Goal: Task Accomplishment & Management: Use online tool/utility

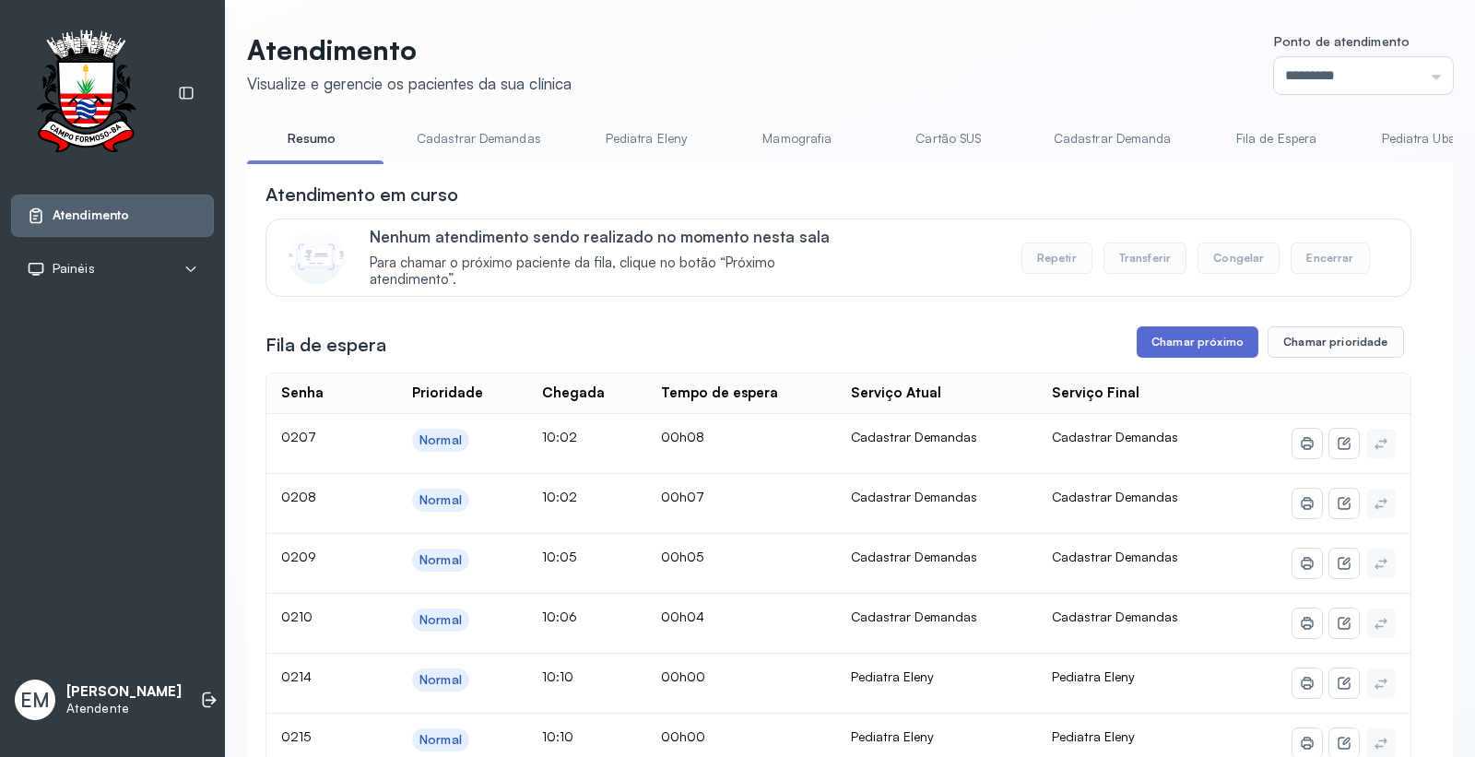
click at [1157, 348] on button "Chamar próximo" at bounding box center [1198, 341] width 122 height 31
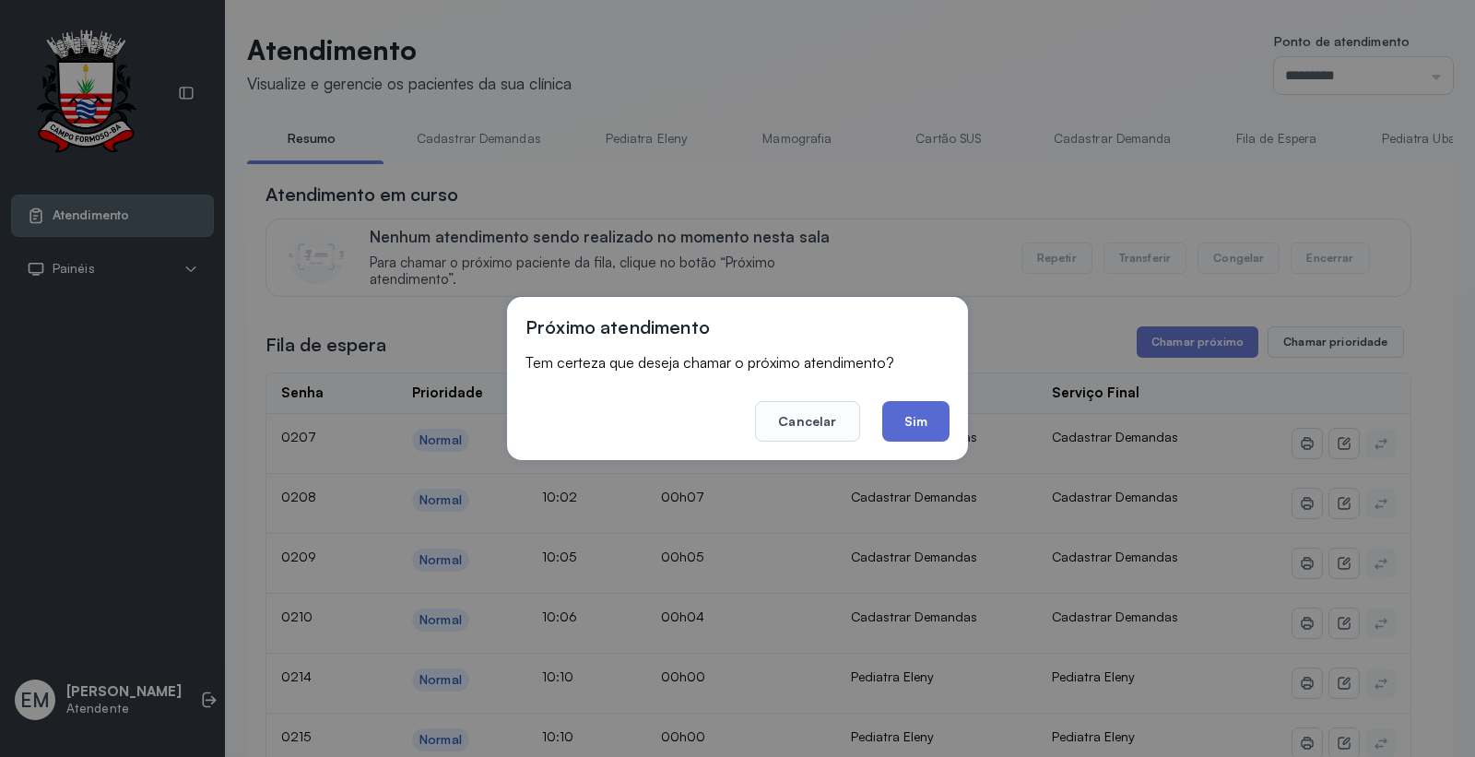
click at [929, 430] on button "Sim" at bounding box center [915, 421] width 67 height 41
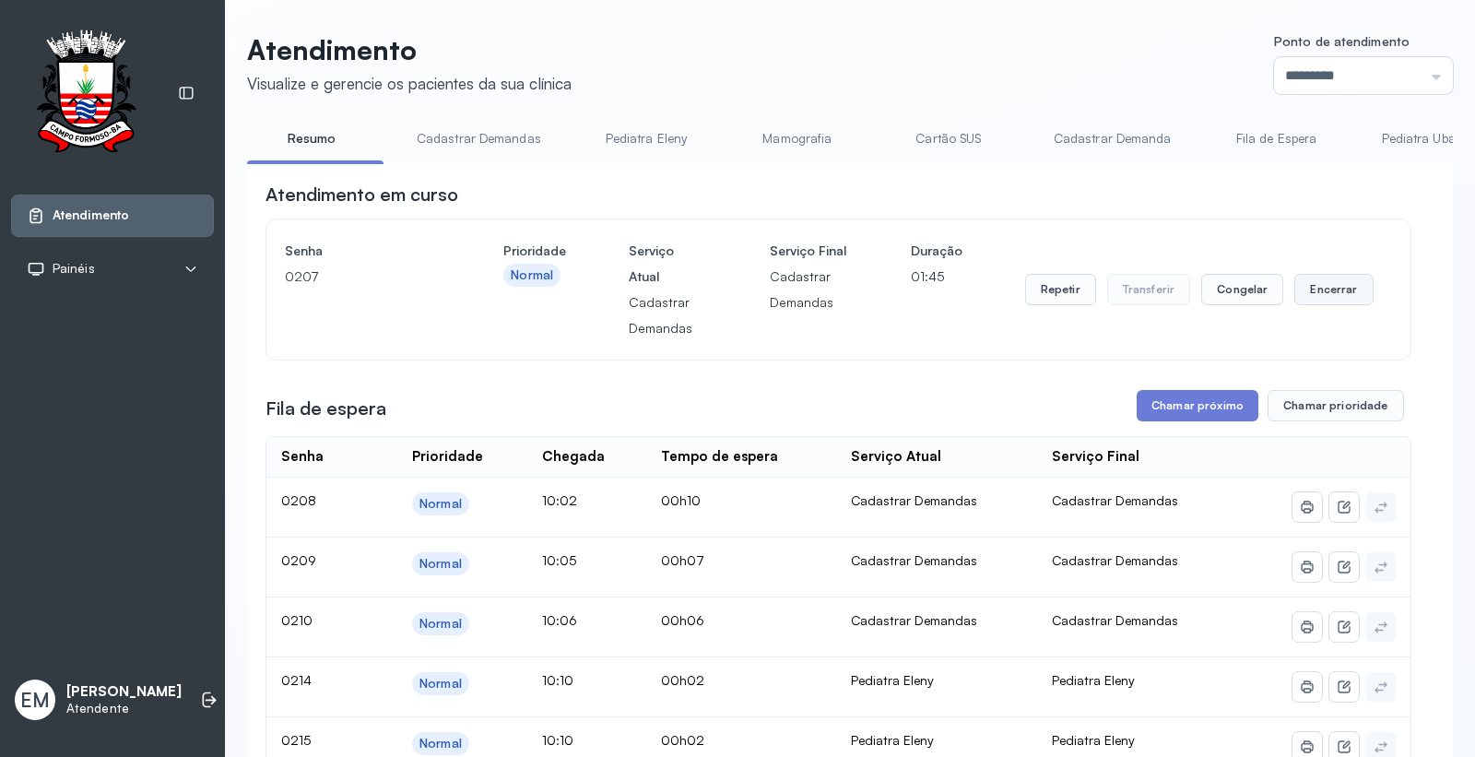
click at [1325, 283] on button "Encerrar" at bounding box center [1334, 289] width 78 height 31
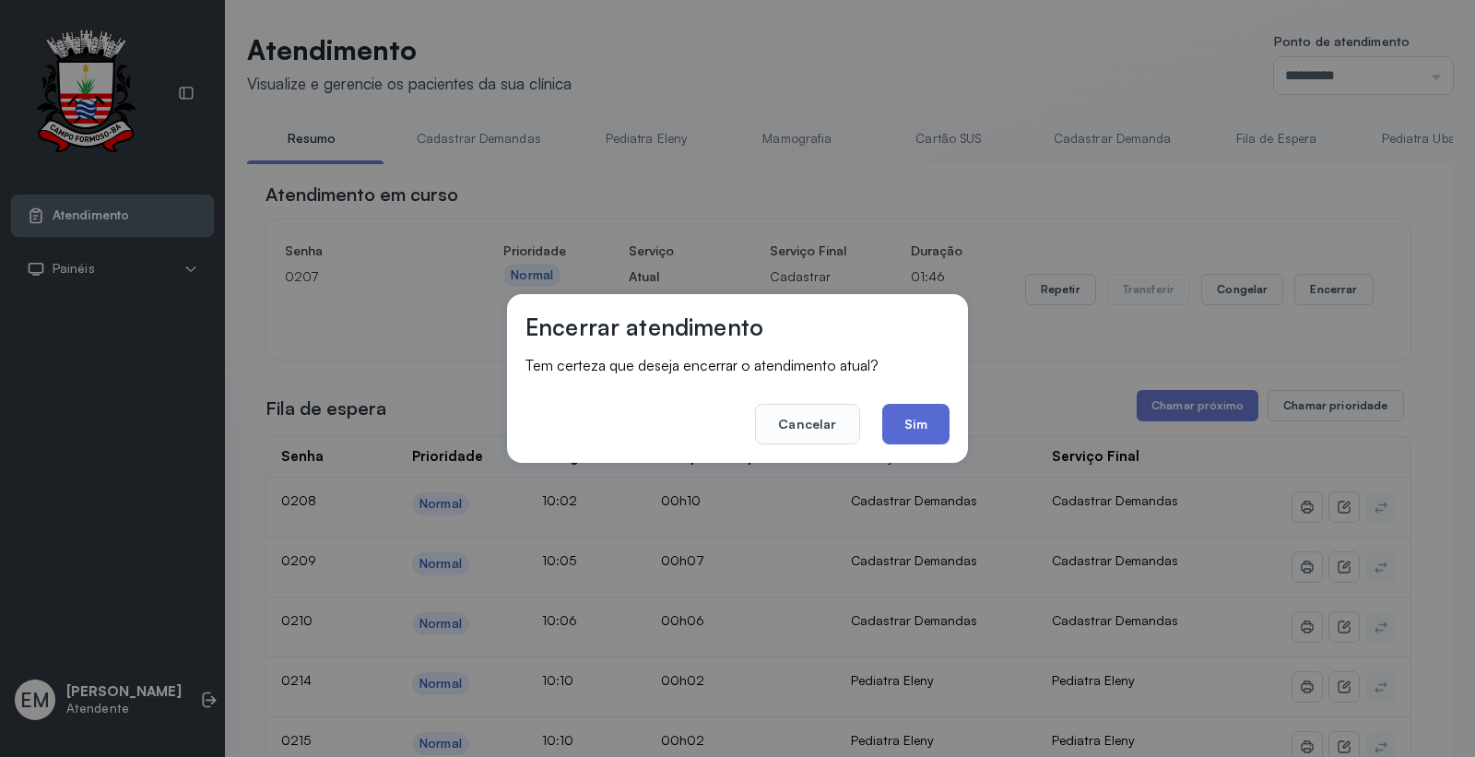
click at [929, 421] on button "Sim" at bounding box center [915, 424] width 67 height 41
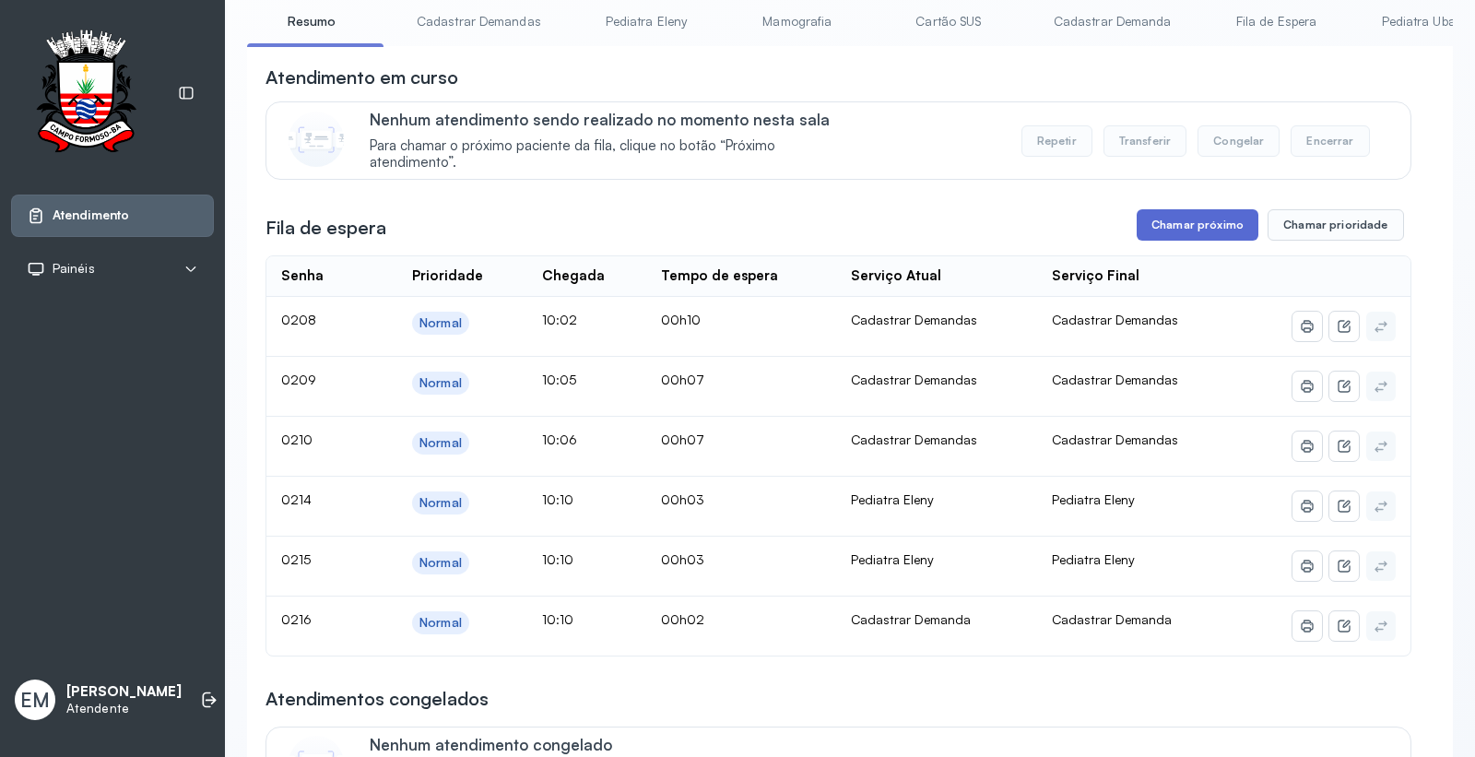
scroll to position [102, 0]
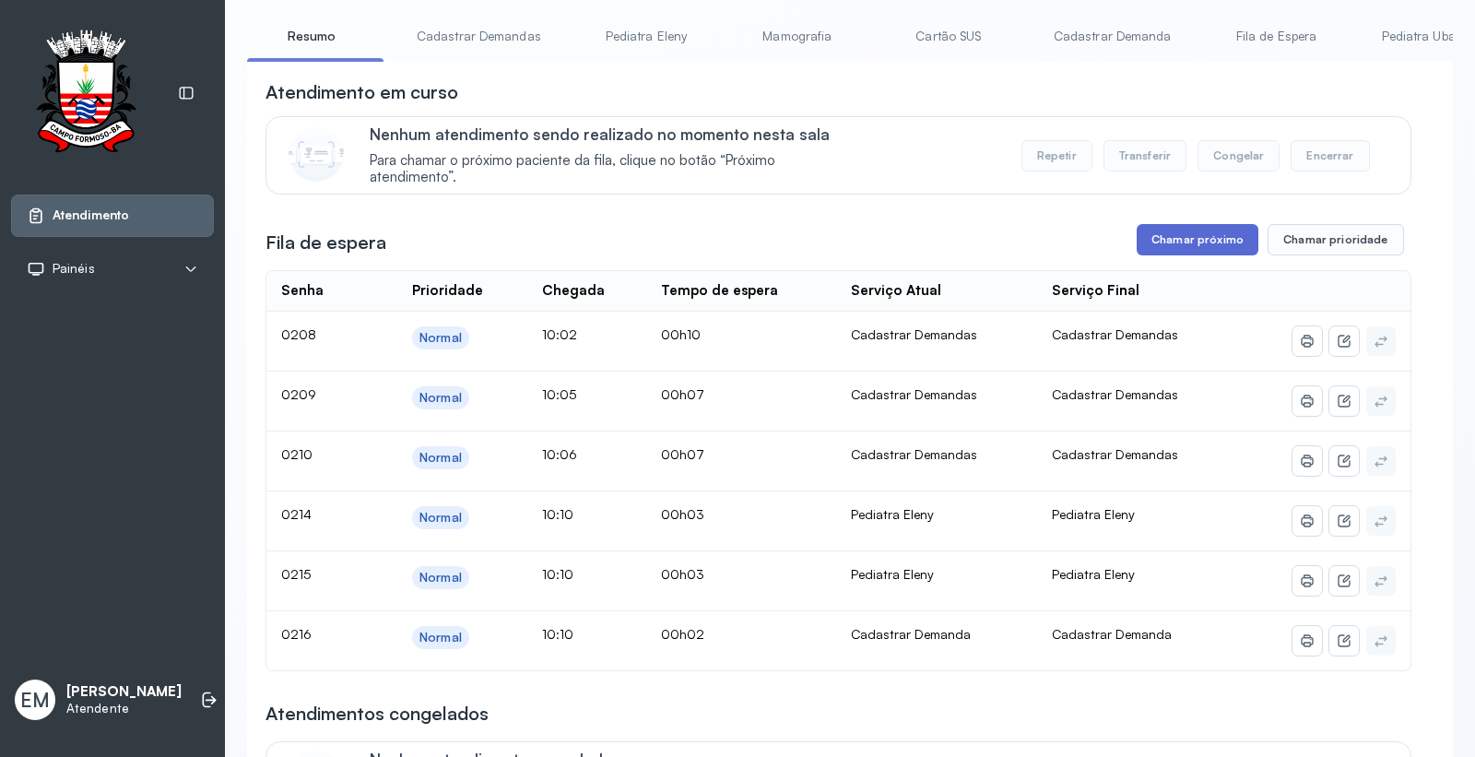
click at [1204, 242] on button "Chamar próximo" at bounding box center [1198, 239] width 122 height 31
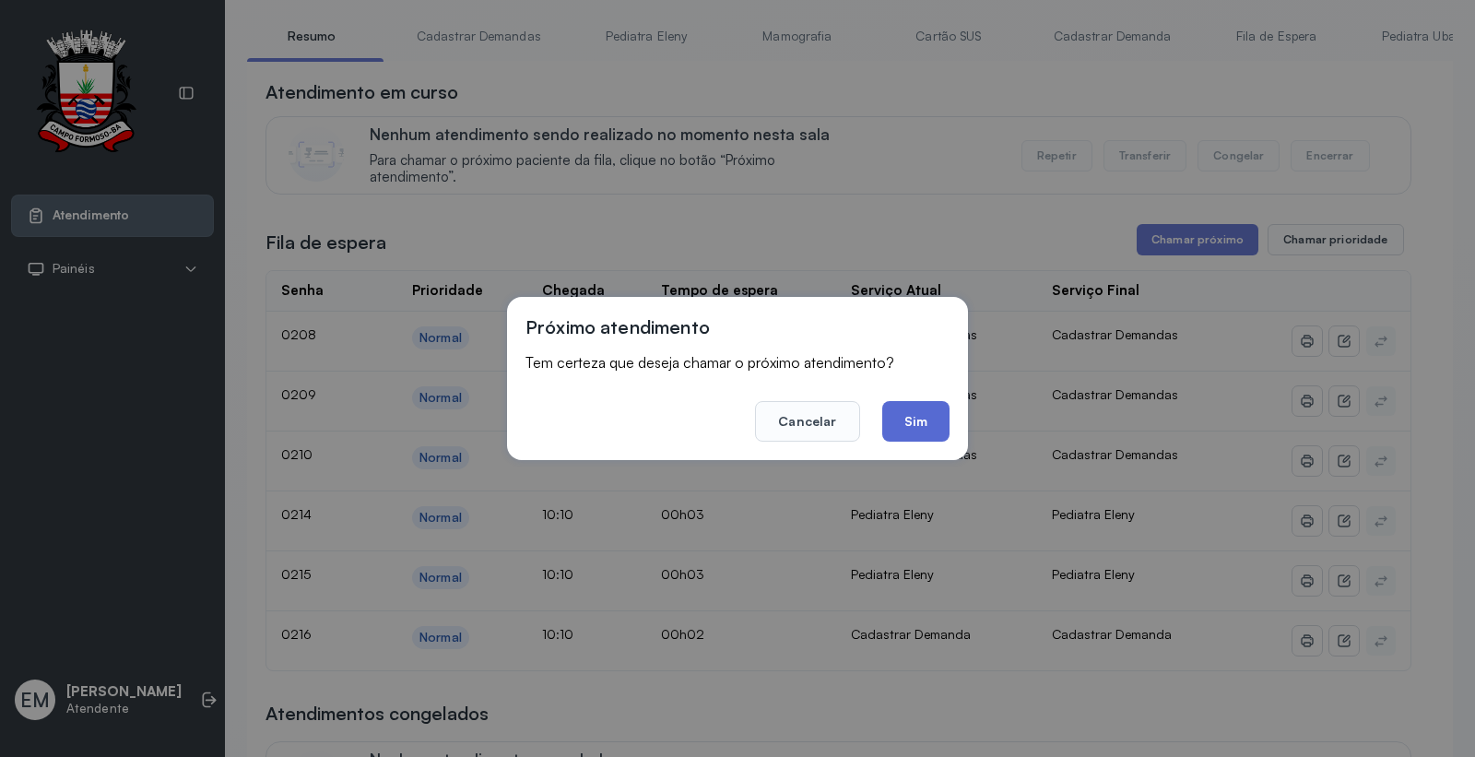
click at [908, 418] on button "Sim" at bounding box center [915, 421] width 67 height 41
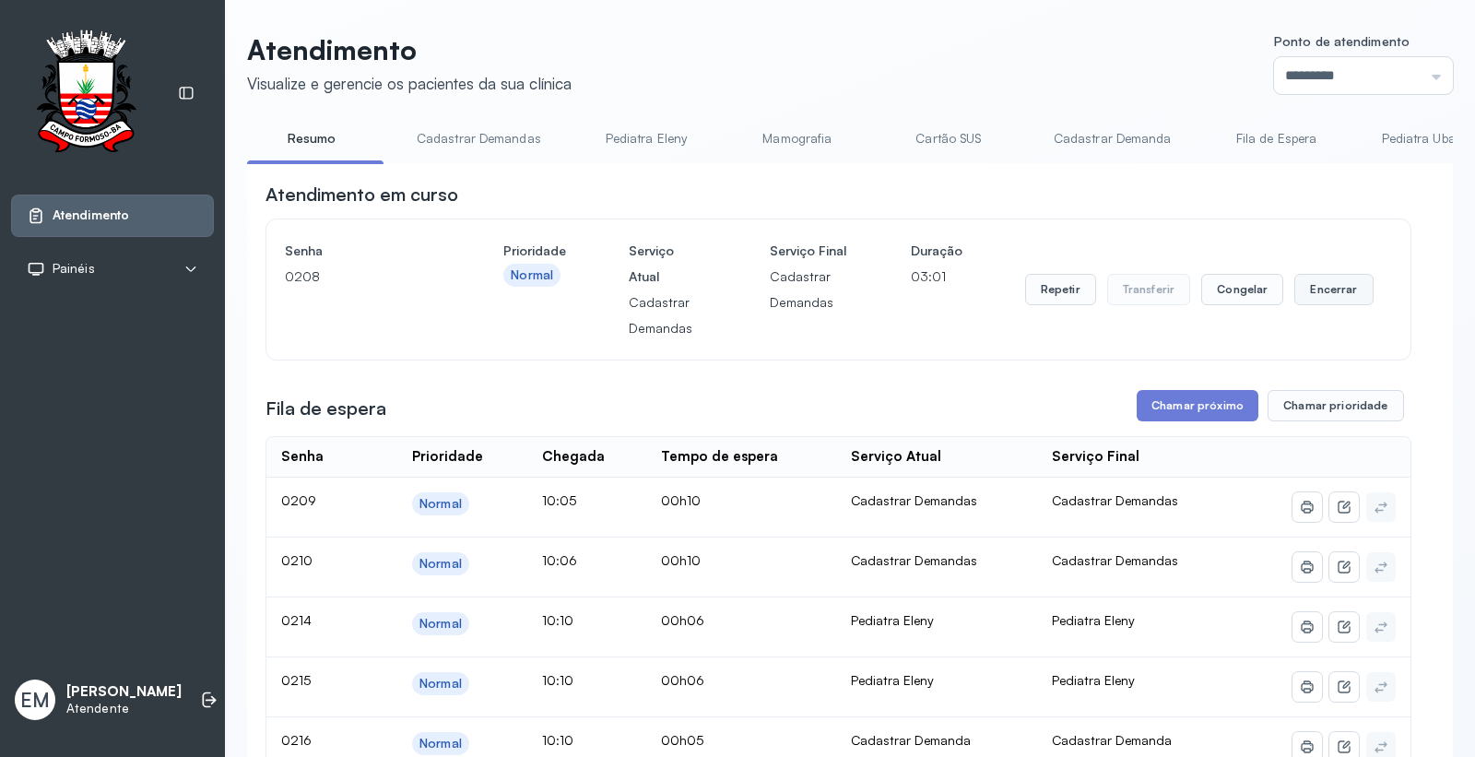
click at [1331, 283] on button "Encerrar" at bounding box center [1334, 289] width 78 height 31
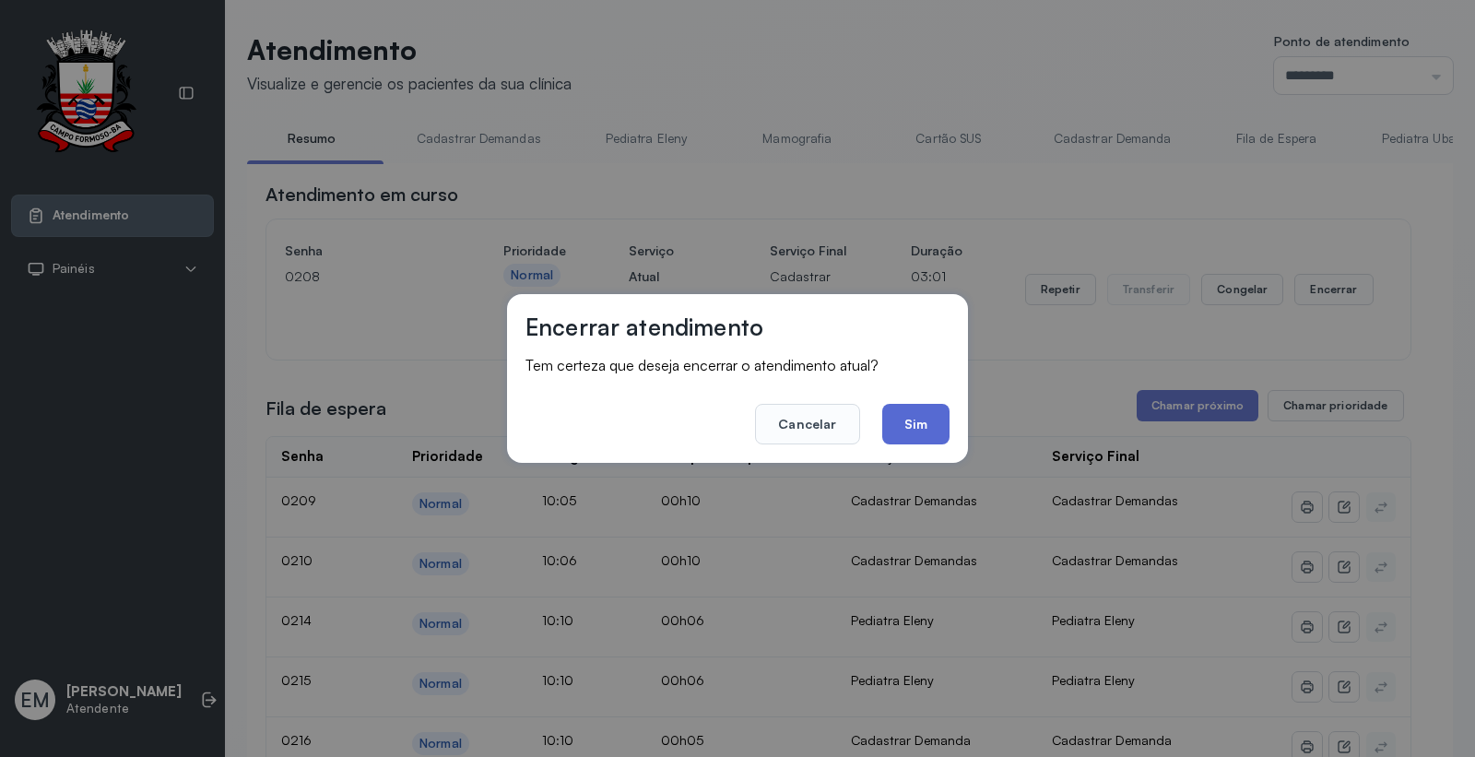
click at [919, 431] on button "Sim" at bounding box center [915, 424] width 67 height 41
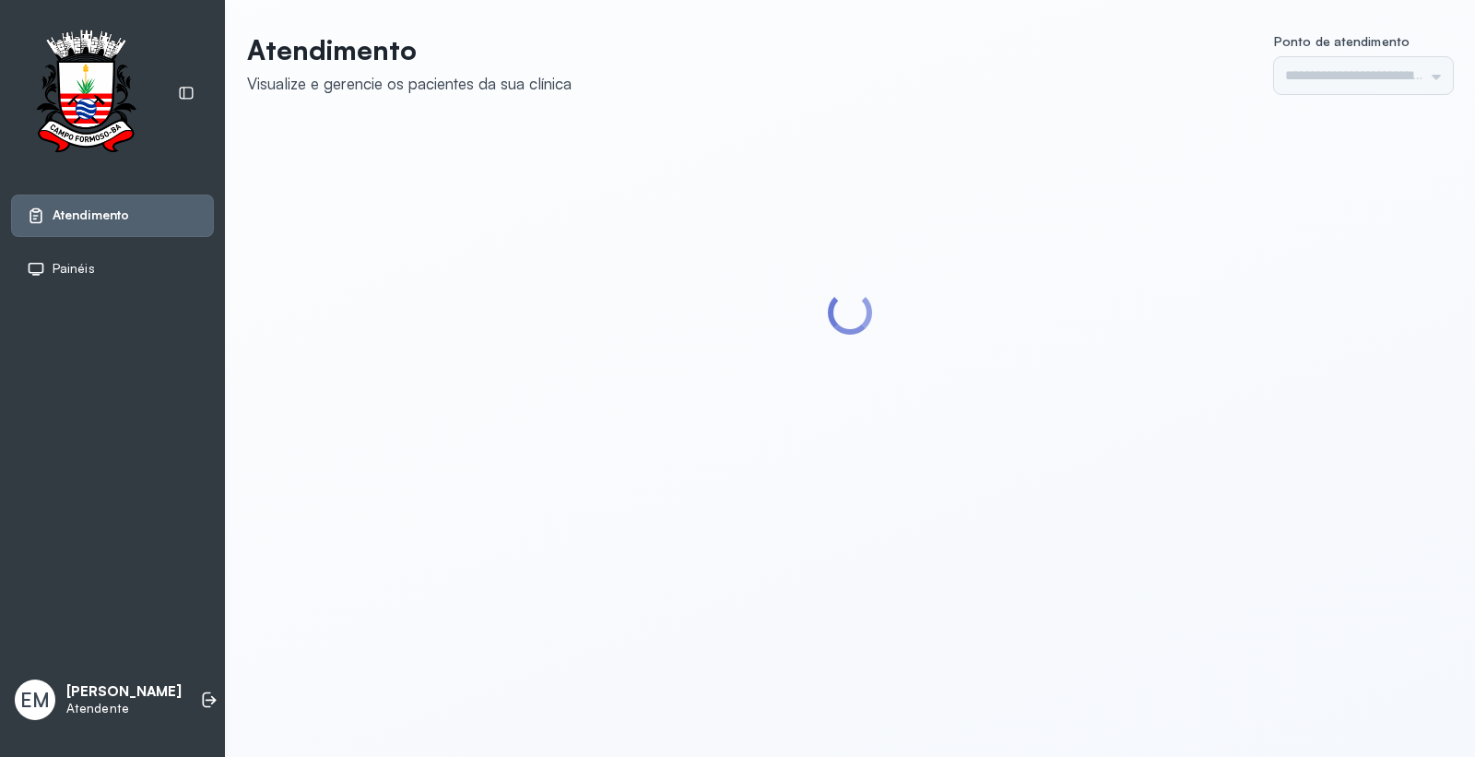
type input "*********"
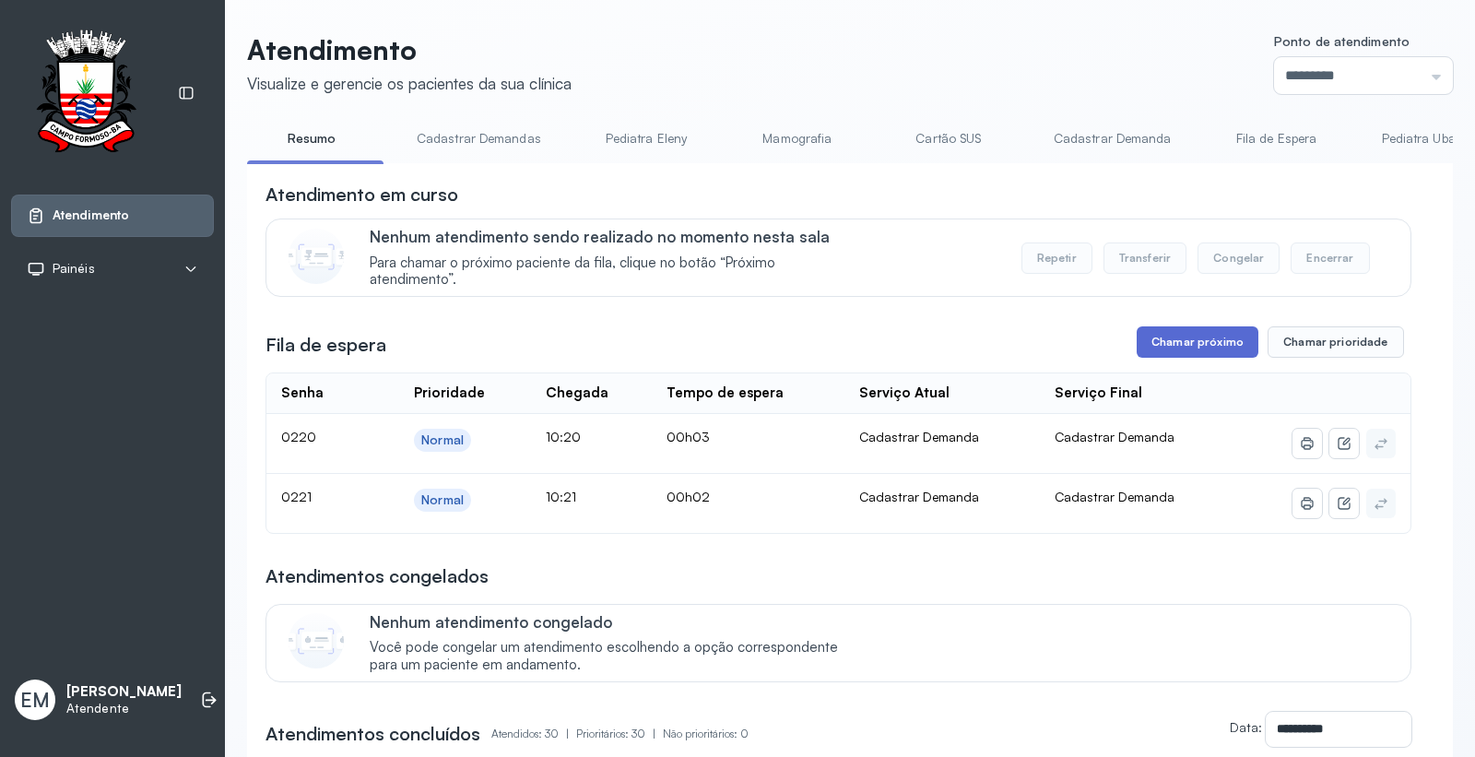
click at [1172, 358] on button "Chamar próximo" at bounding box center [1198, 341] width 122 height 31
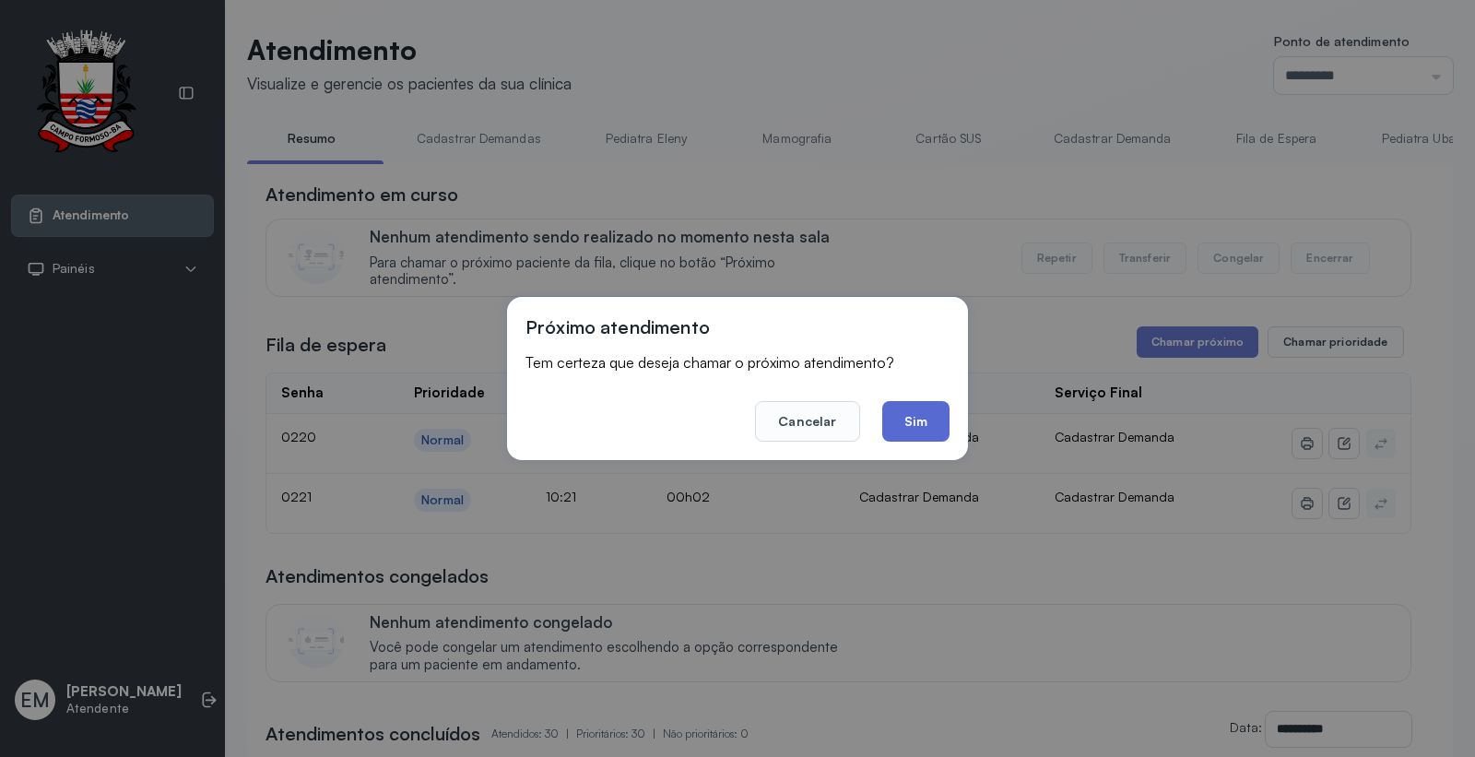
click at [928, 410] on button "Sim" at bounding box center [915, 421] width 67 height 41
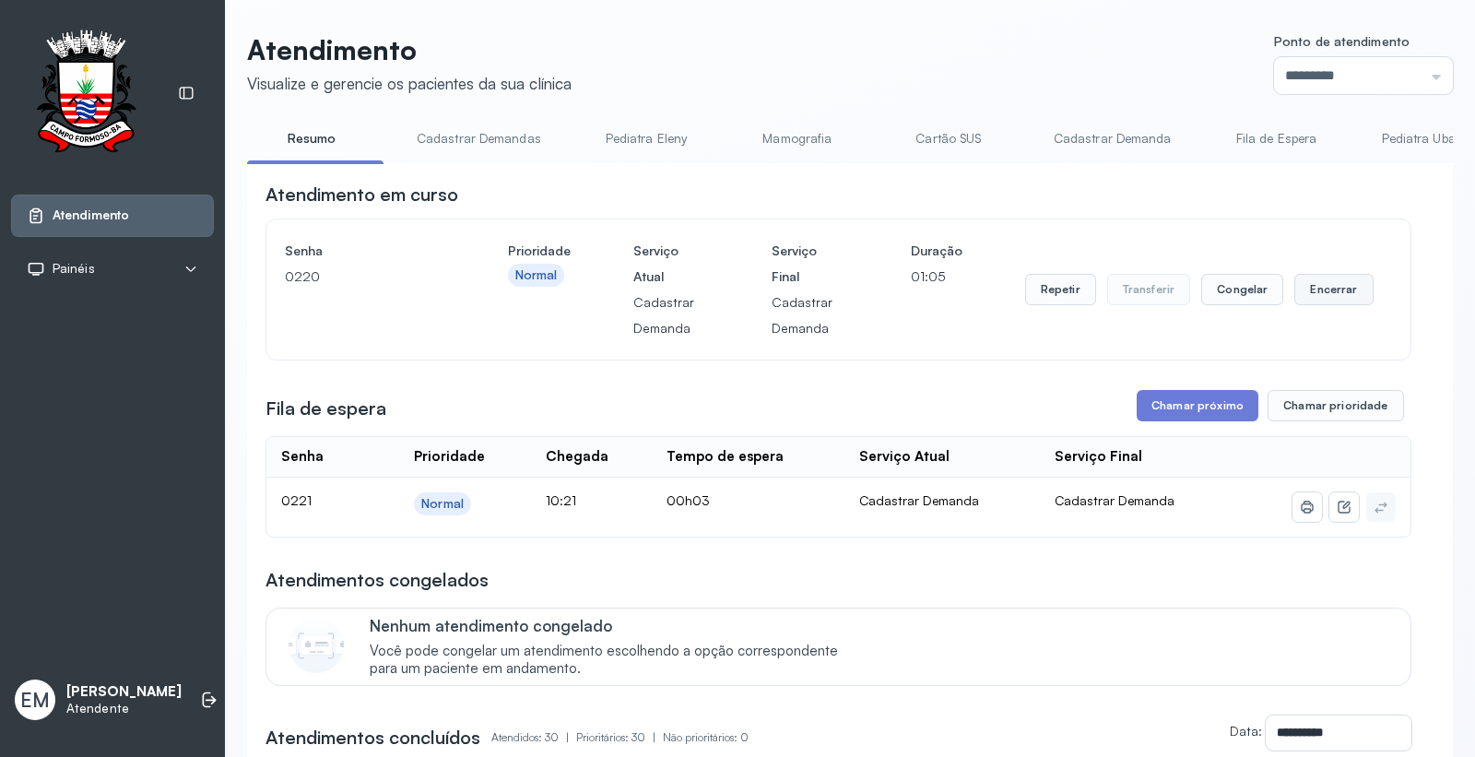
click at [1323, 284] on button "Encerrar" at bounding box center [1334, 289] width 78 height 31
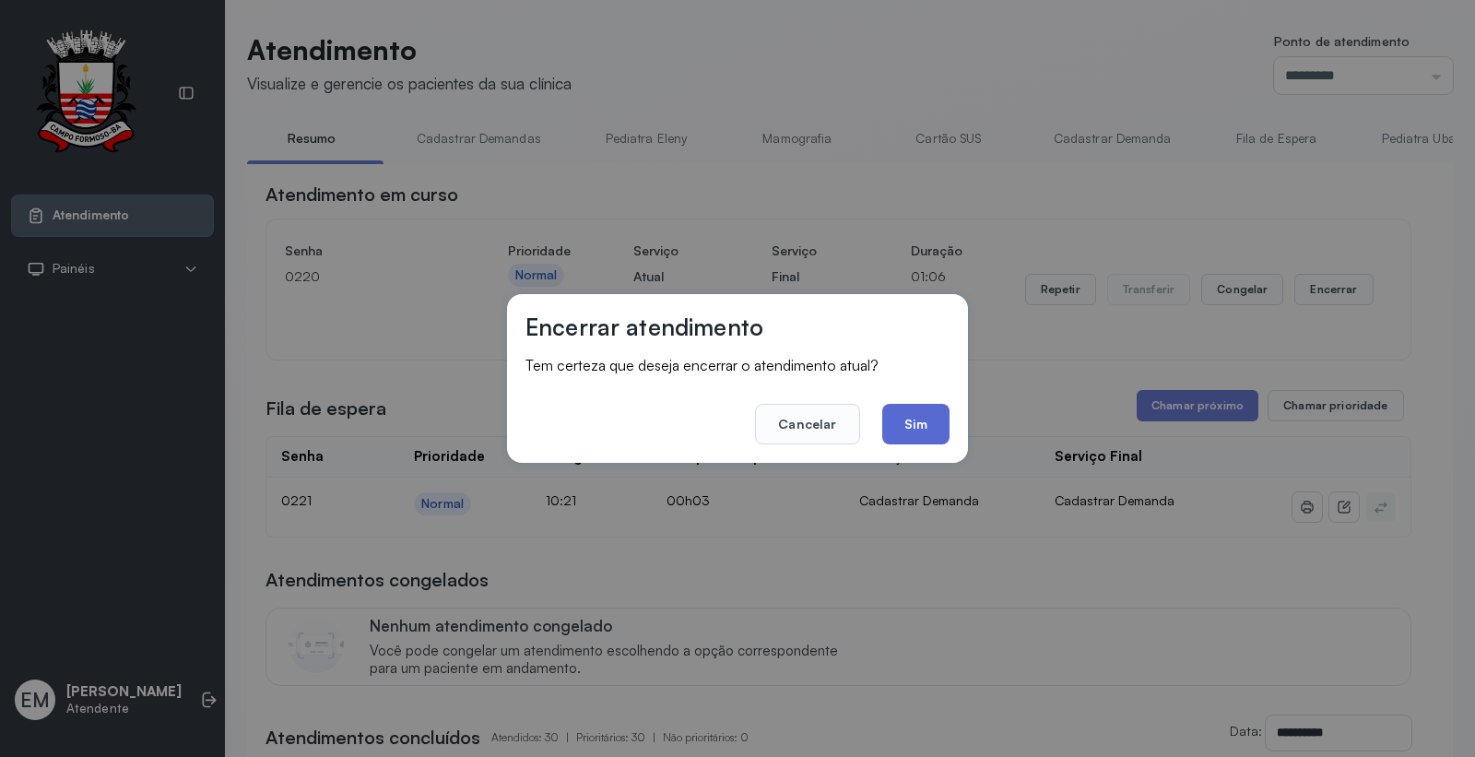
click at [929, 429] on button "Sim" at bounding box center [915, 424] width 67 height 41
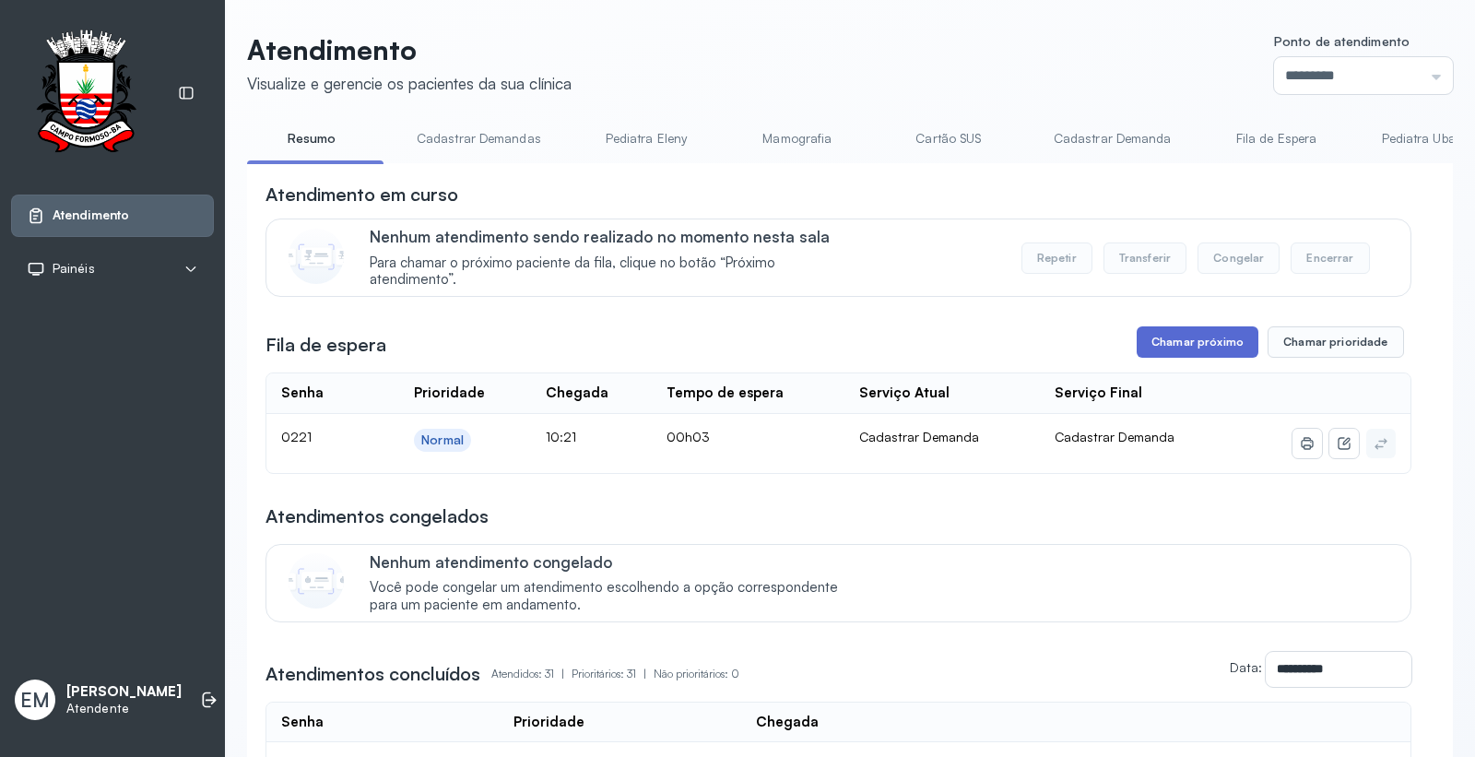
click at [1186, 350] on button "Chamar próximo" at bounding box center [1198, 341] width 122 height 31
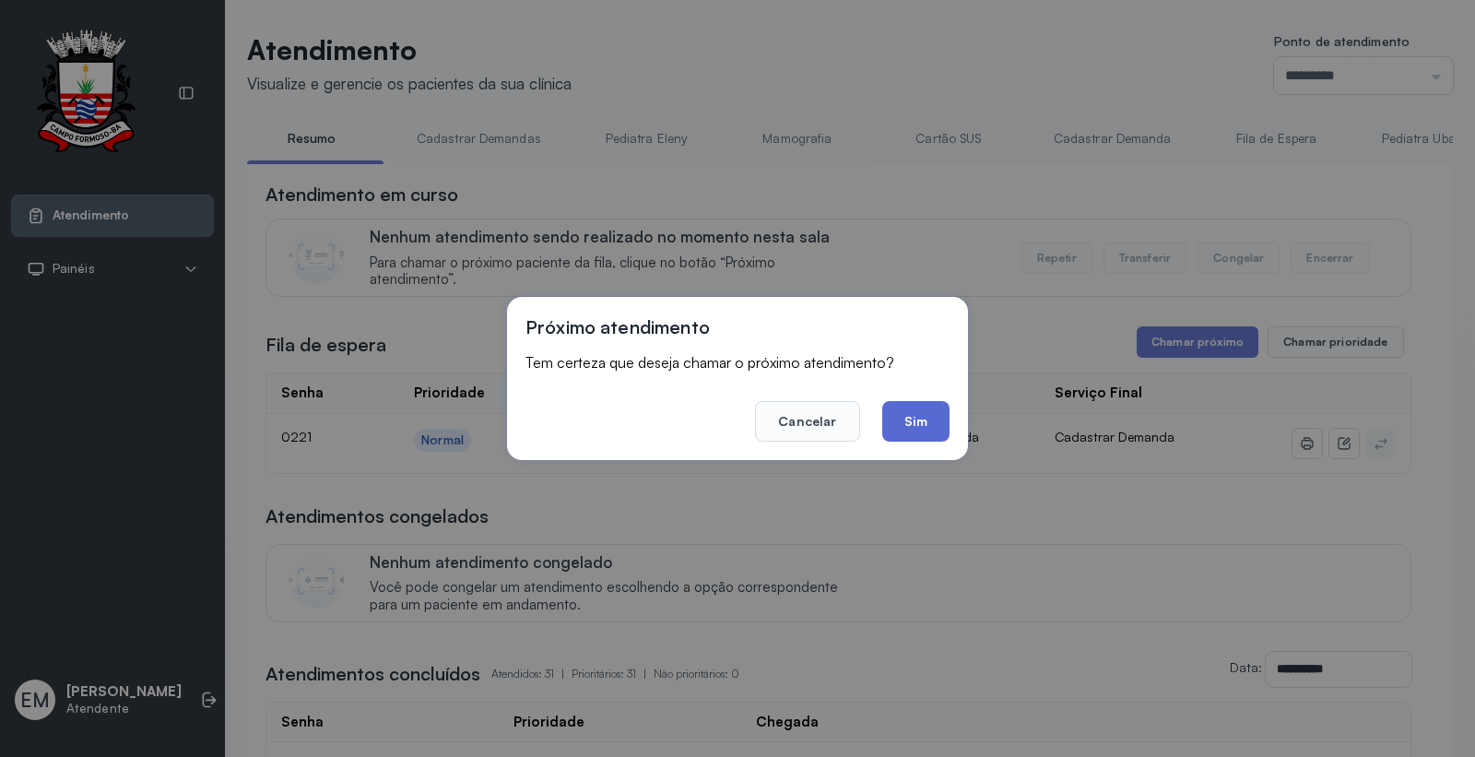
click at [913, 436] on button "Sim" at bounding box center [915, 421] width 67 height 41
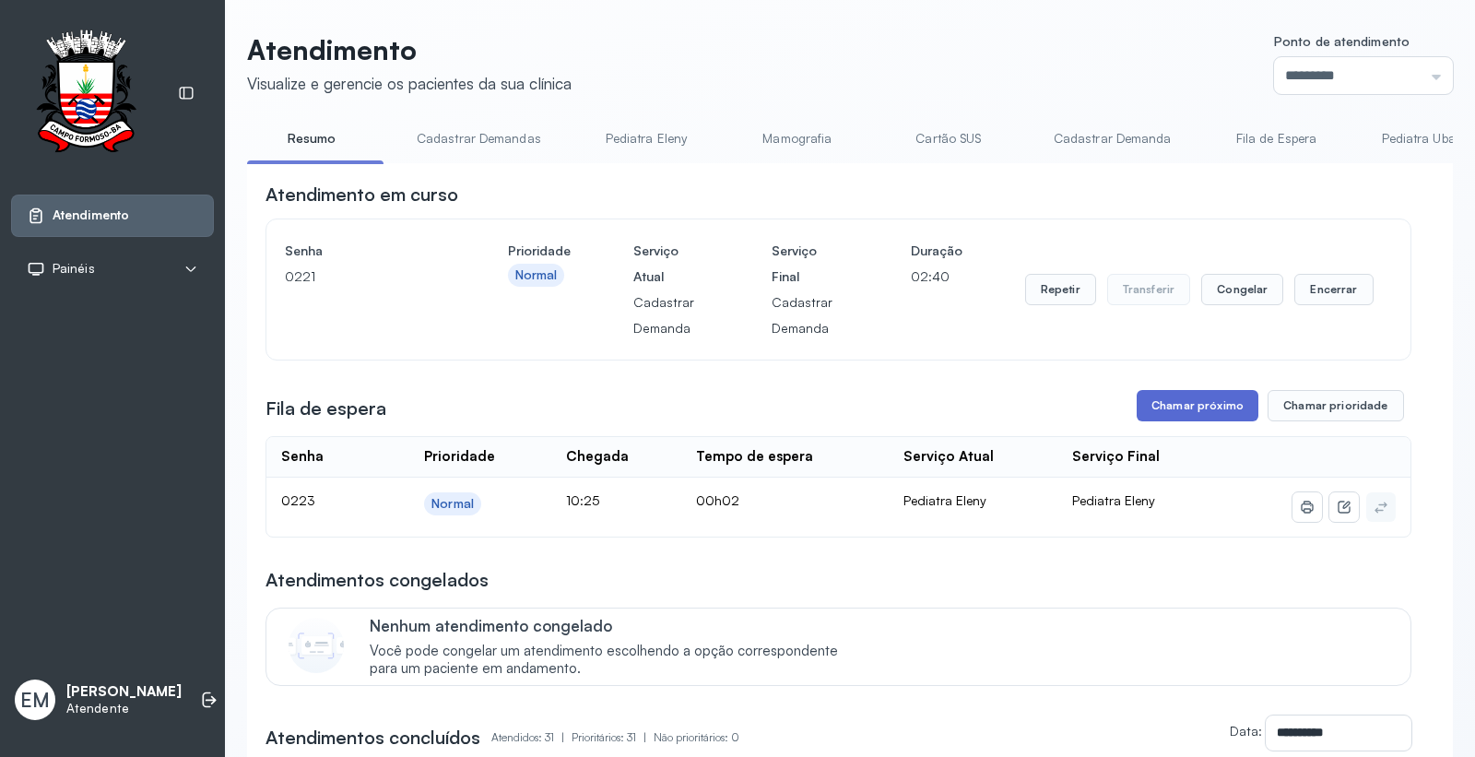
drag, startPoint x: 1154, startPoint y: 410, endPoint x: 1147, endPoint y: 420, distance: 12.5
click at [1147, 420] on button "Chamar próximo" at bounding box center [1198, 405] width 122 height 31
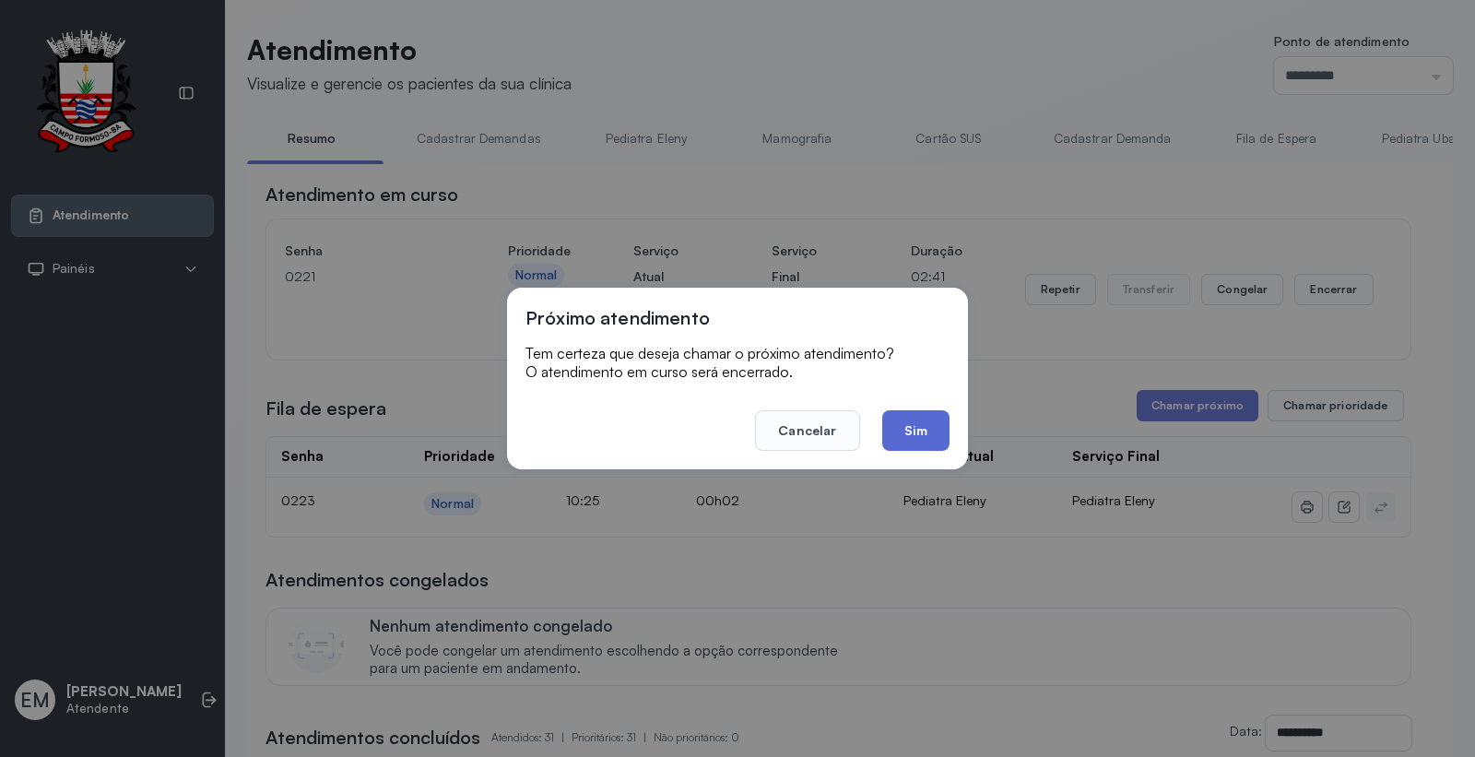
click at [942, 430] on button "Sim" at bounding box center [915, 430] width 67 height 41
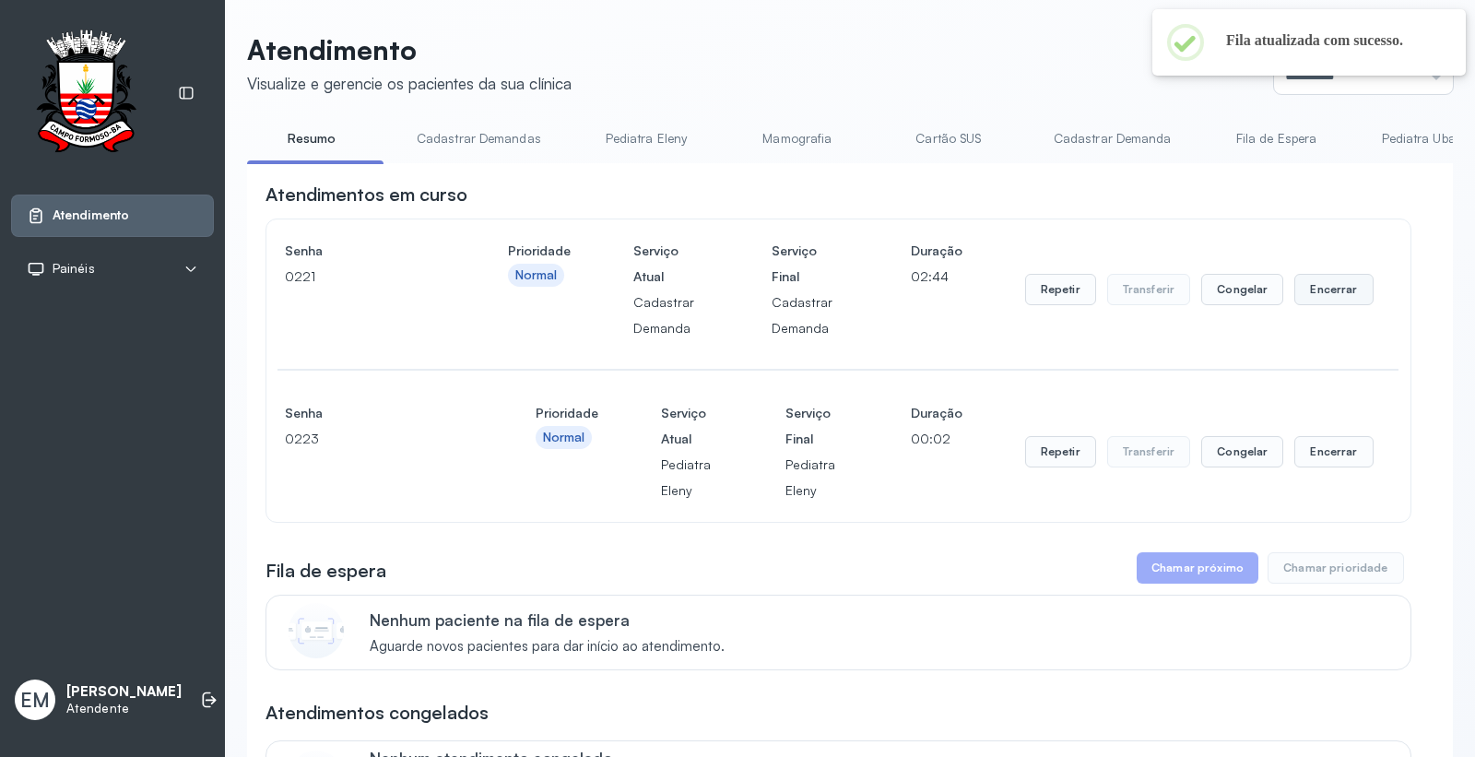
click at [1302, 298] on button "Encerrar" at bounding box center [1334, 289] width 78 height 31
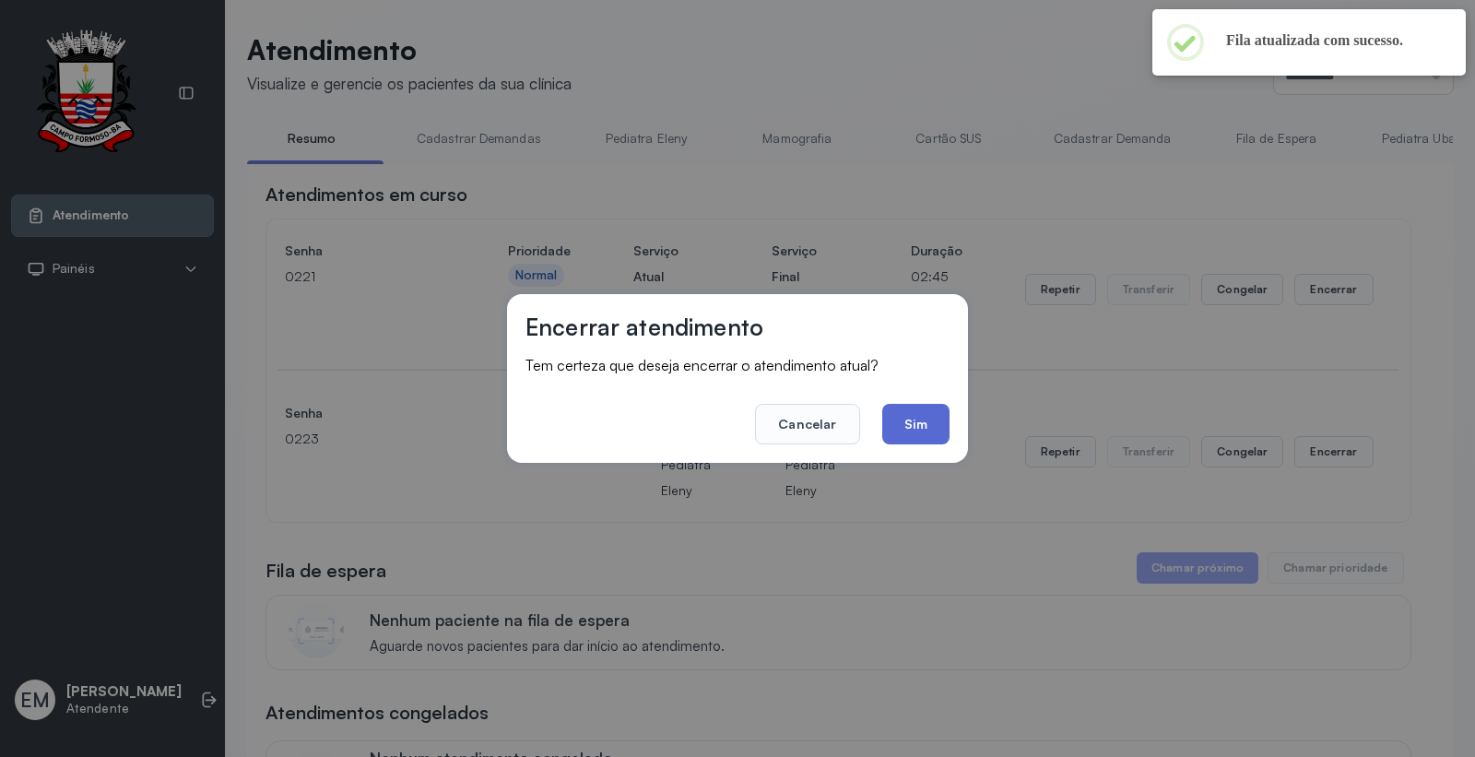
click at [932, 418] on button "Sim" at bounding box center [915, 424] width 67 height 41
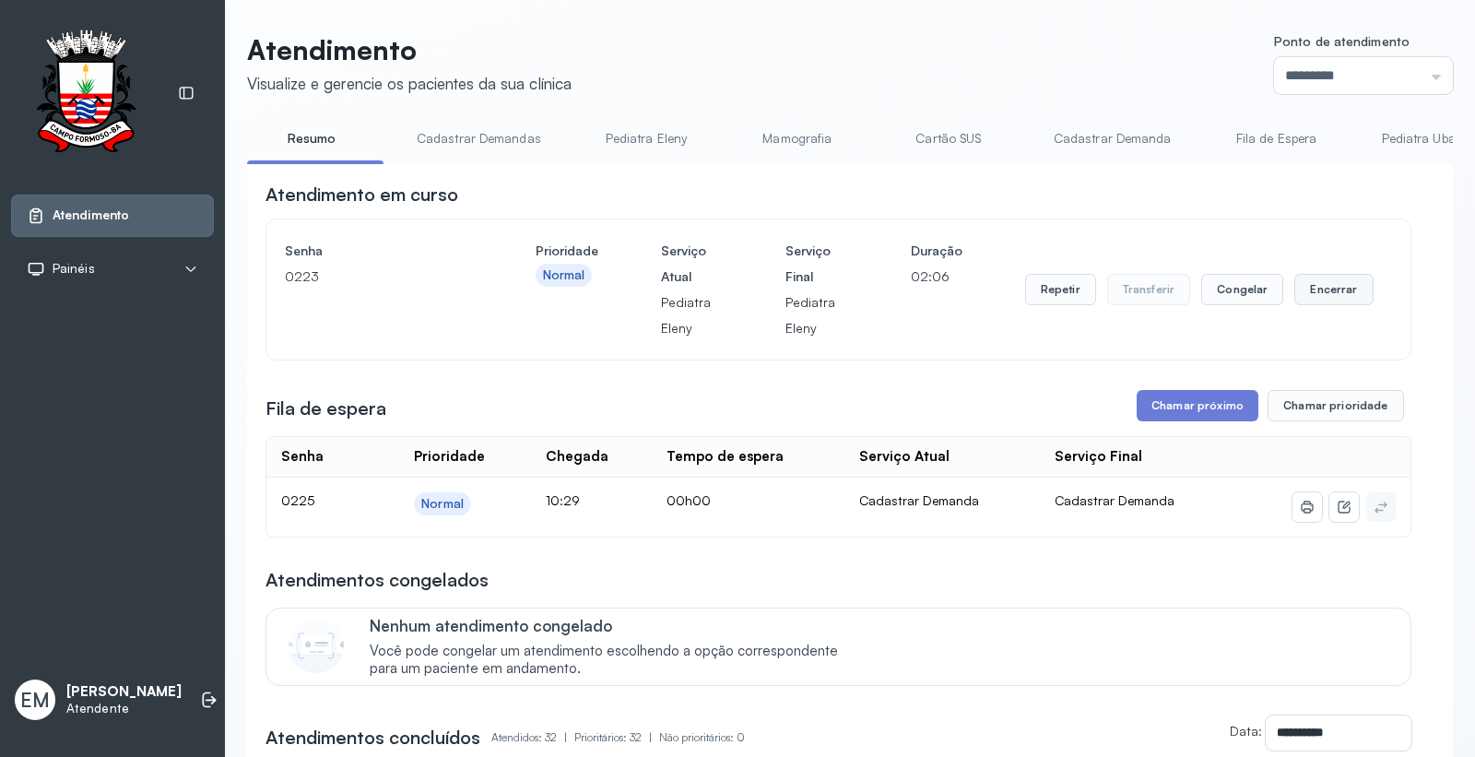
click at [1325, 290] on button "Encerrar" at bounding box center [1334, 289] width 78 height 31
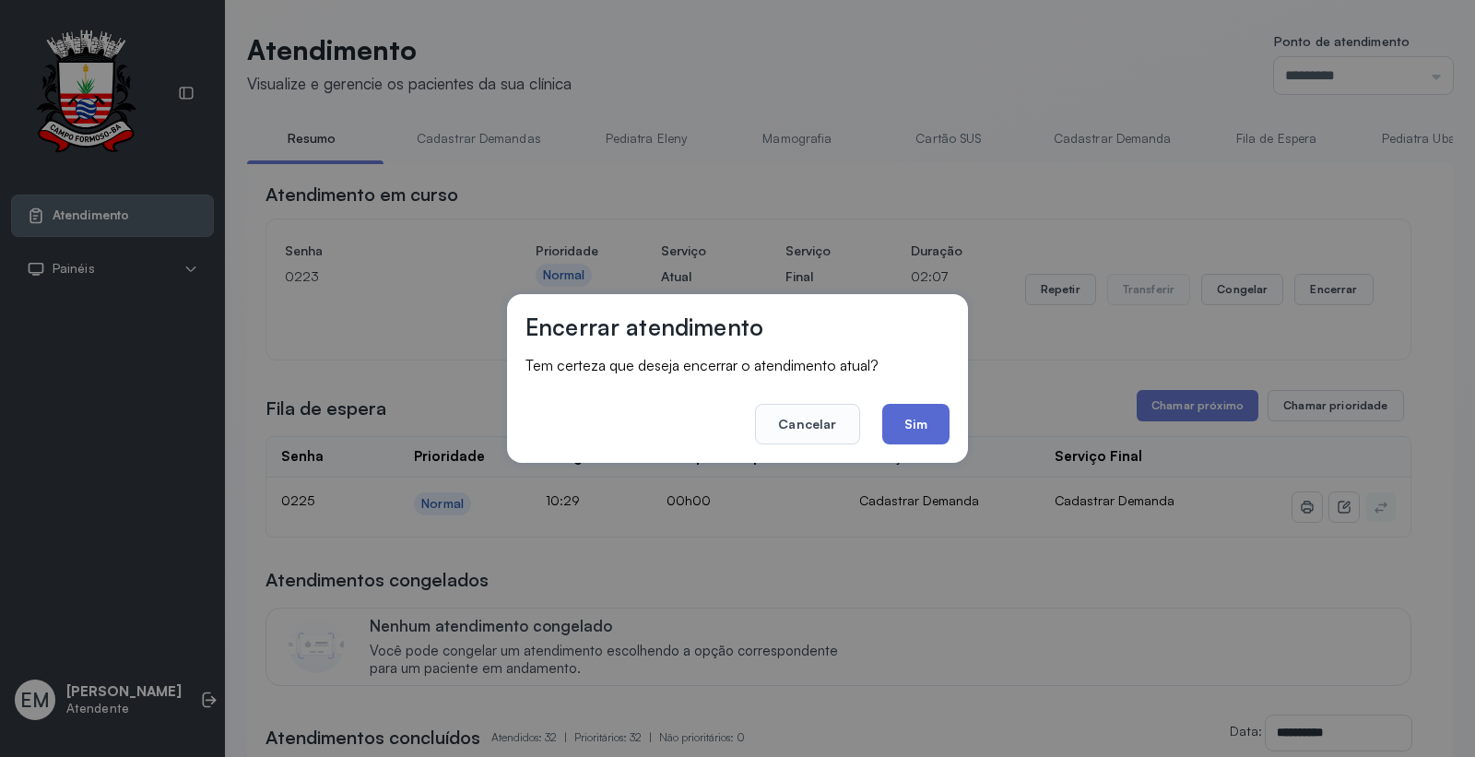
click at [894, 409] on button "Sim" at bounding box center [915, 424] width 67 height 41
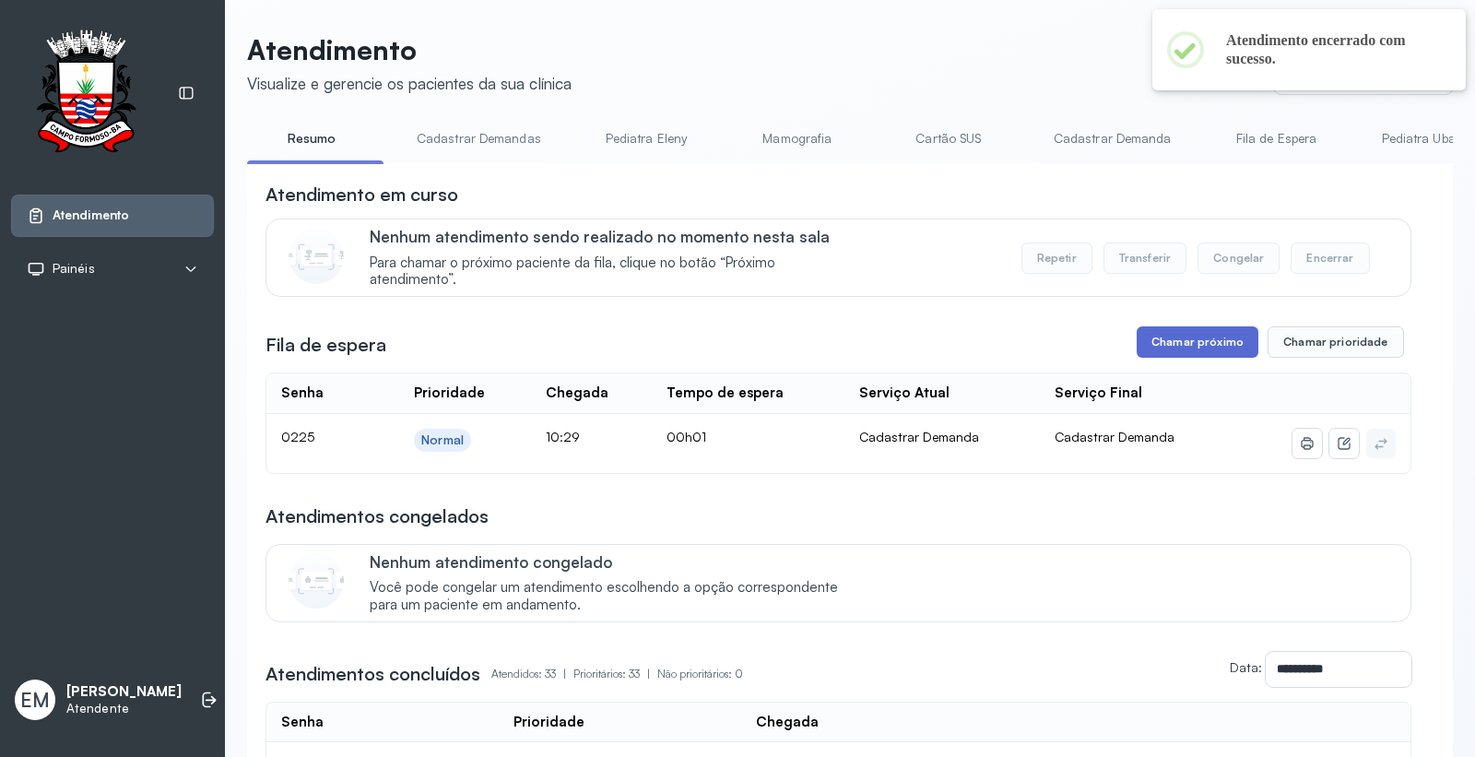
click at [1215, 349] on button "Chamar próximo" at bounding box center [1198, 341] width 122 height 31
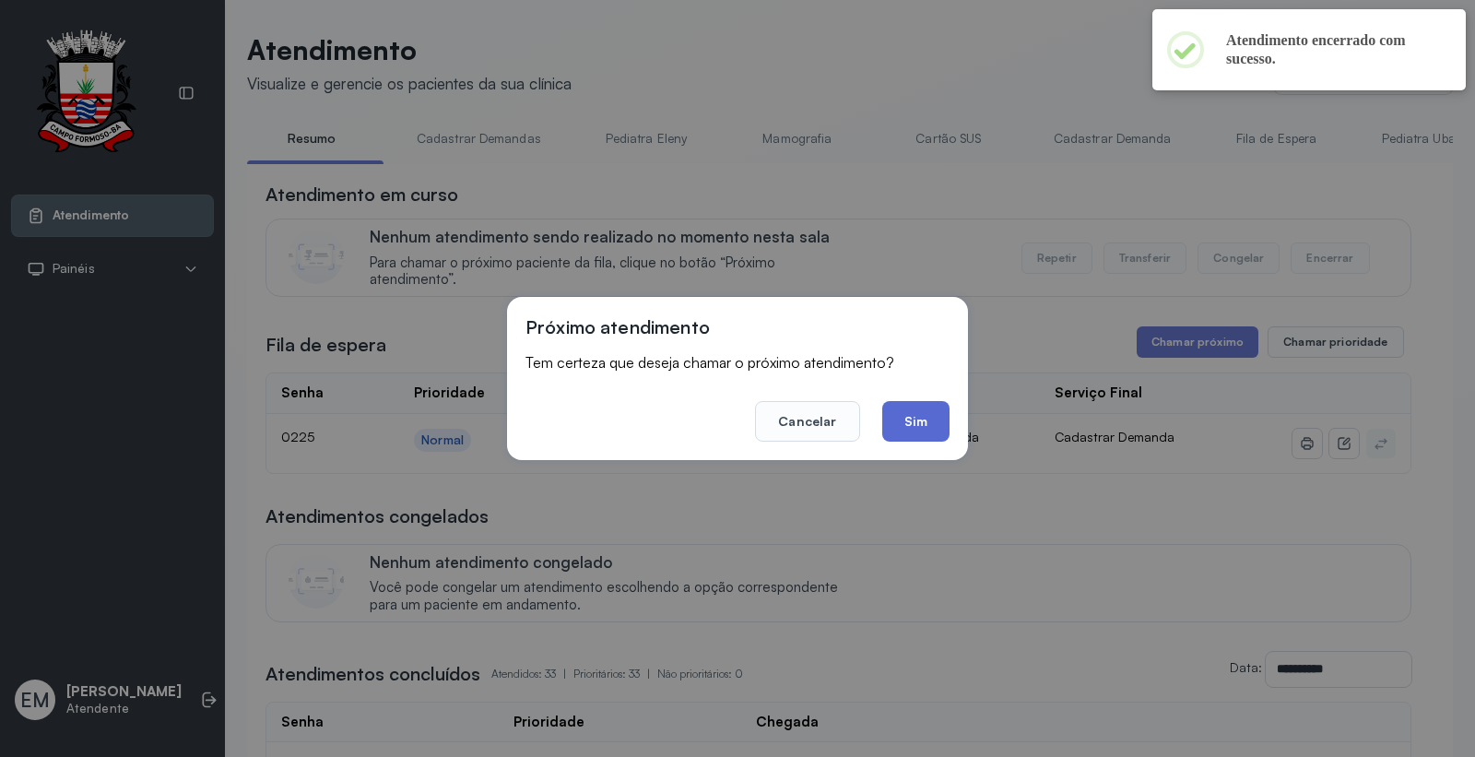
click at [922, 429] on button "Sim" at bounding box center [915, 421] width 67 height 41
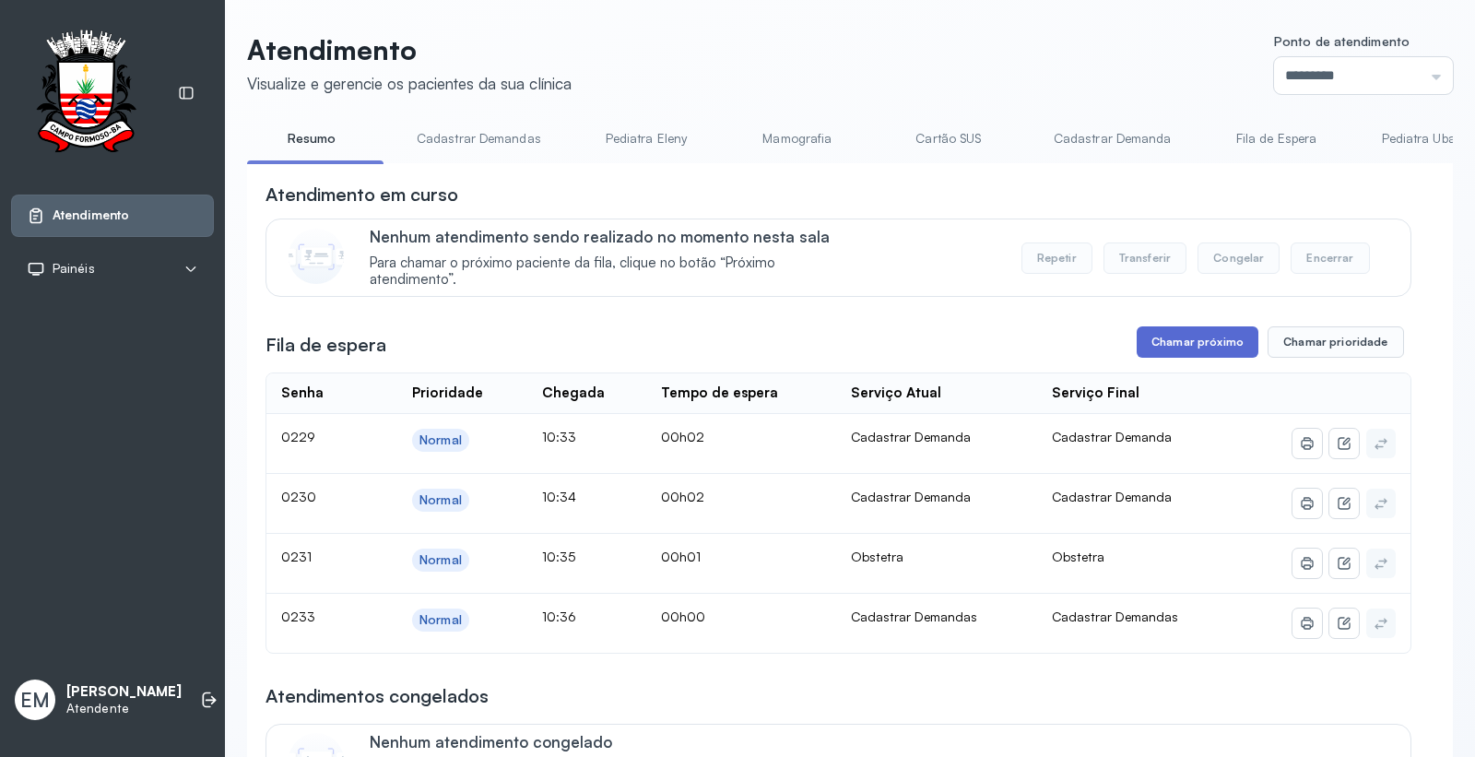
click at [1197, 352] on button "Chamar próximo" at bounding box center [1198, 341] width 122 height 31
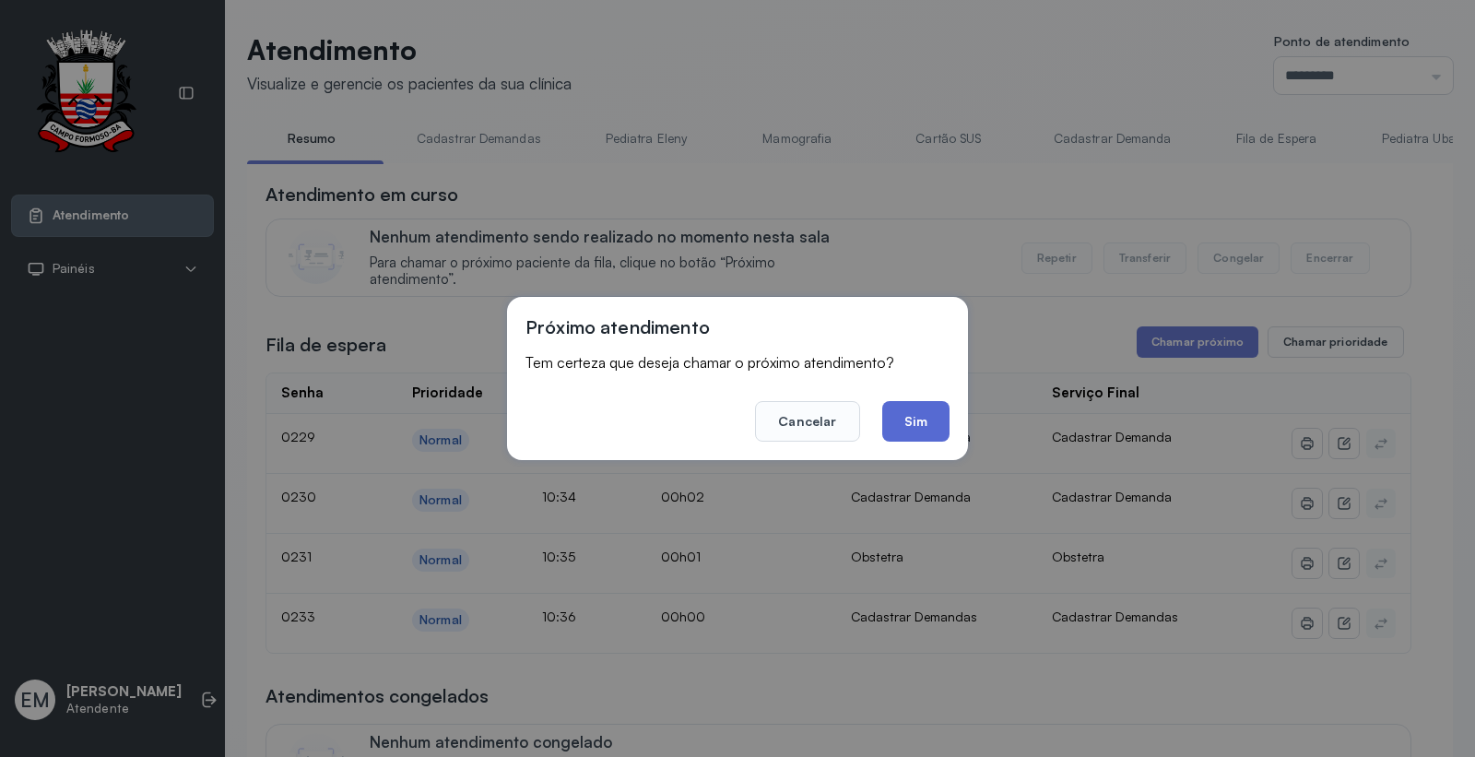
click at [941, 417] on button "Sim" at bounding box center [915, 421] width 67 height 41
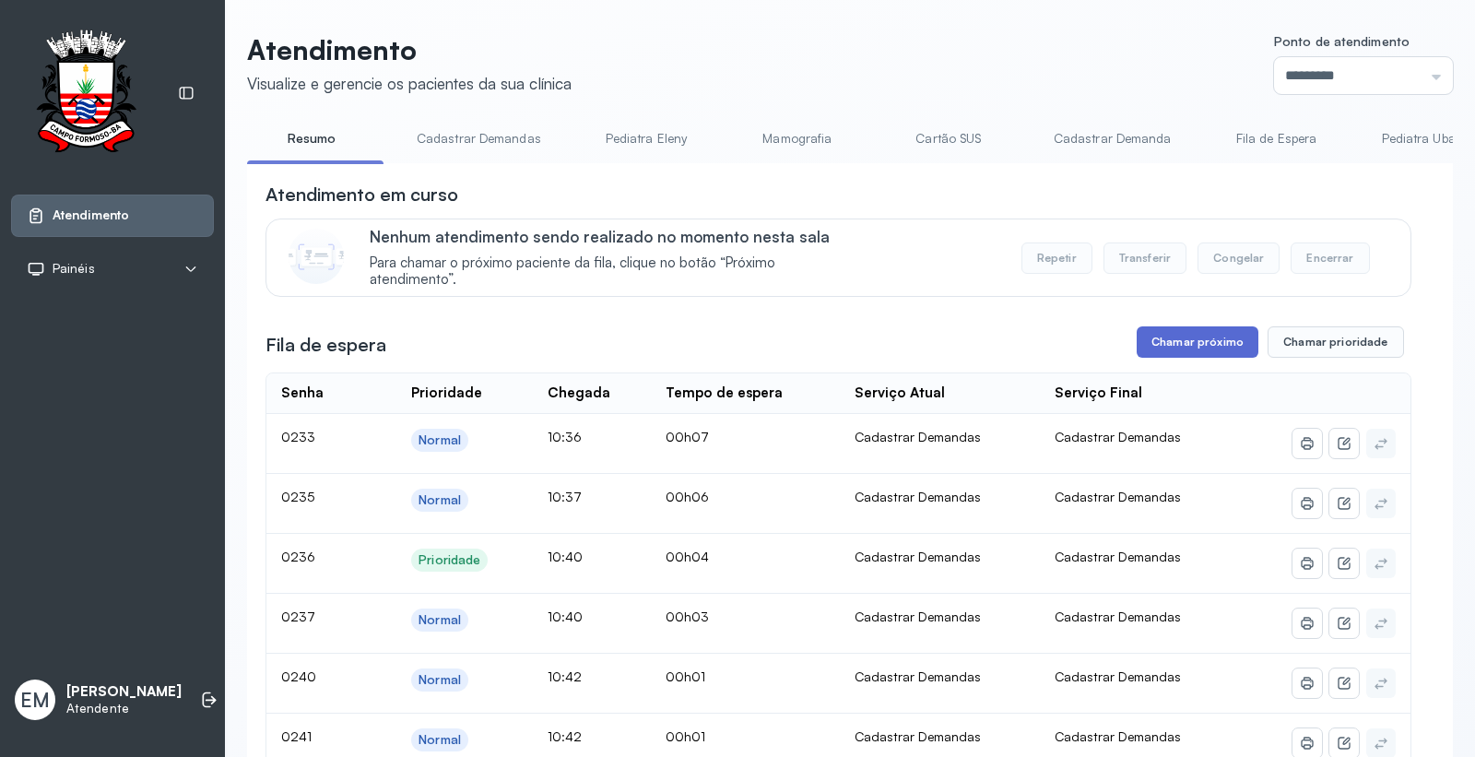
click at [1204, 356] on button "Chamar próximo" at bounding box center [1198, 341] width 122 height 31
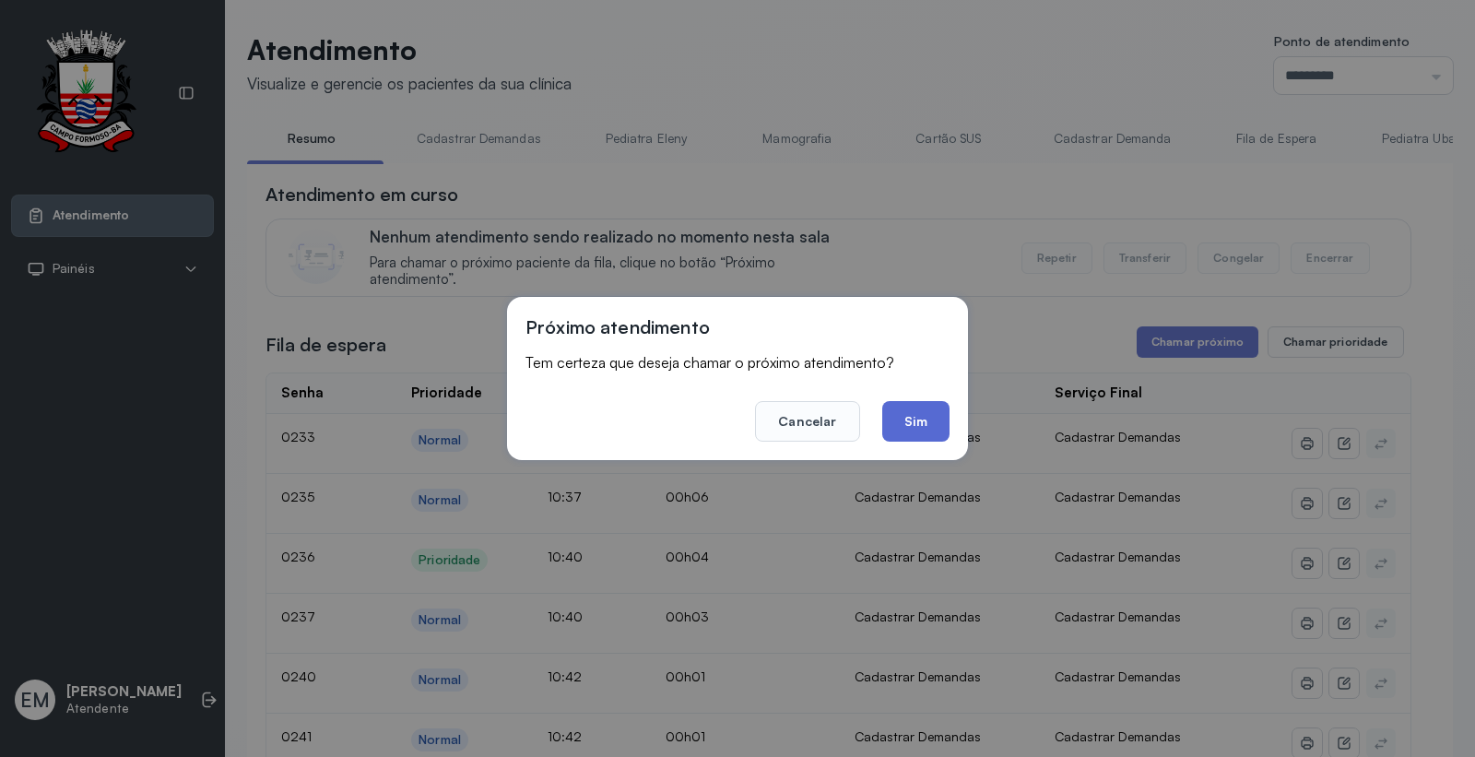
click at [933, 407] on button "Sim" at bounding box center [915, 421] width 67 height 41
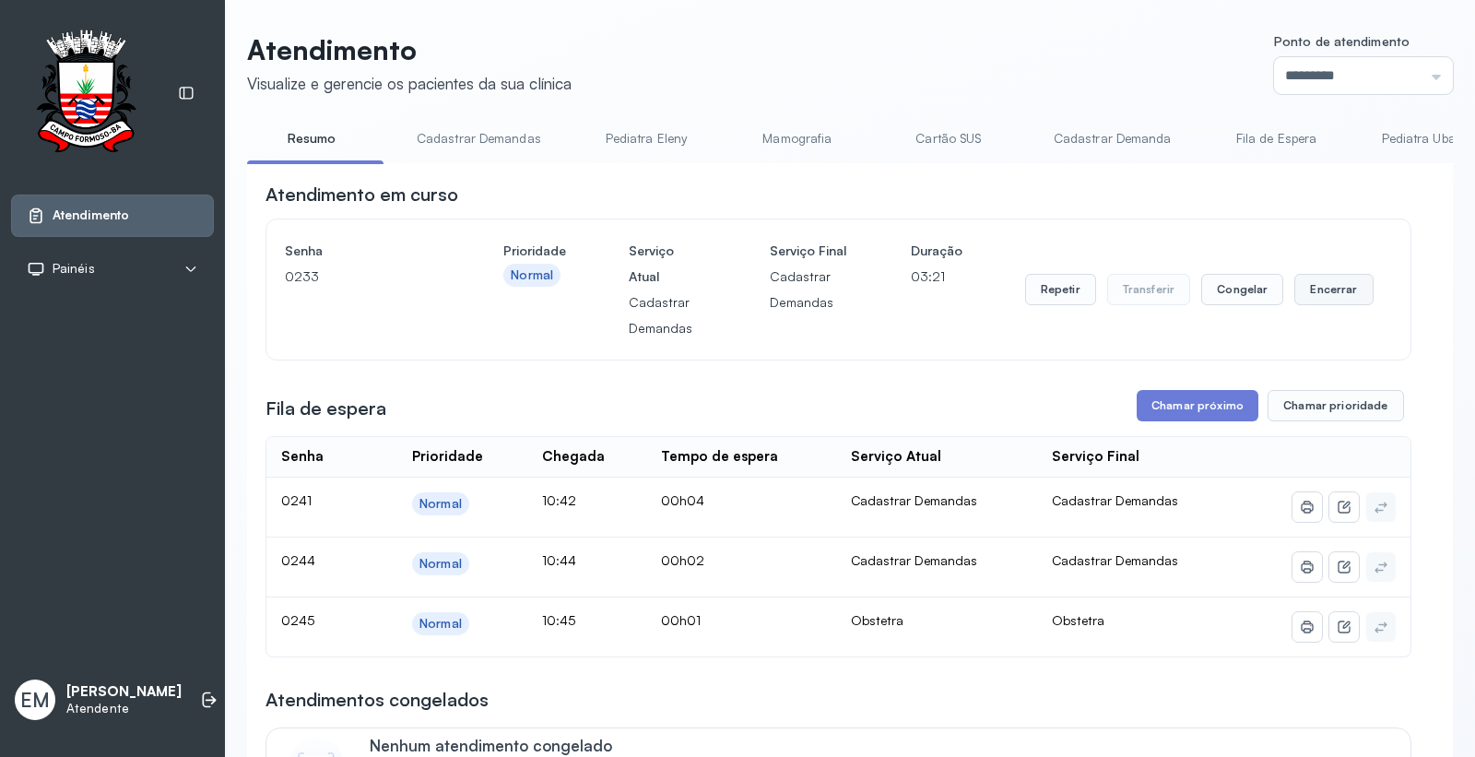
click at [1337, 289] on button "Encerrar" at bounding box center [1334, 289] width 78 height 31
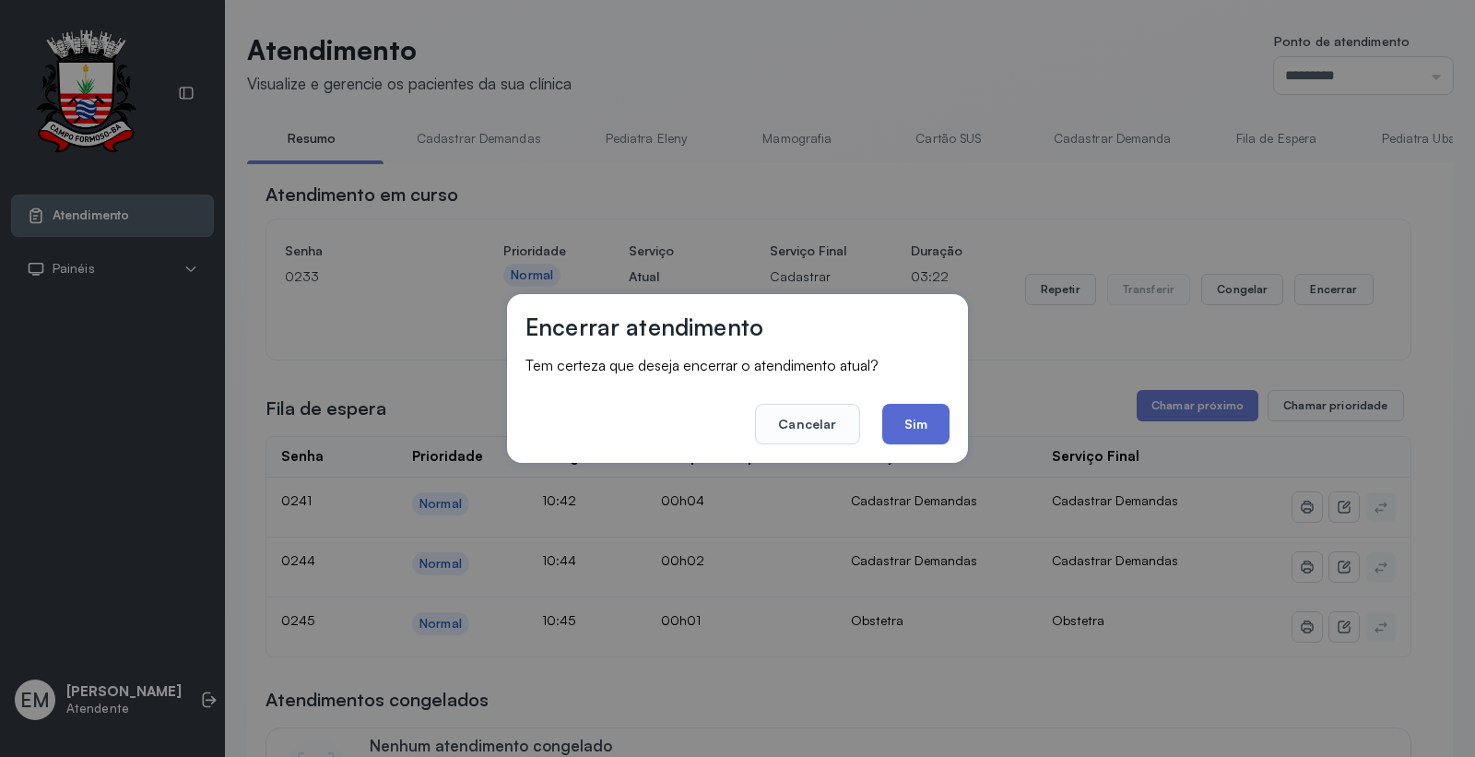
click at [938, 427] on button "Sim" at bounding box center [915, 424] width 67 height 41
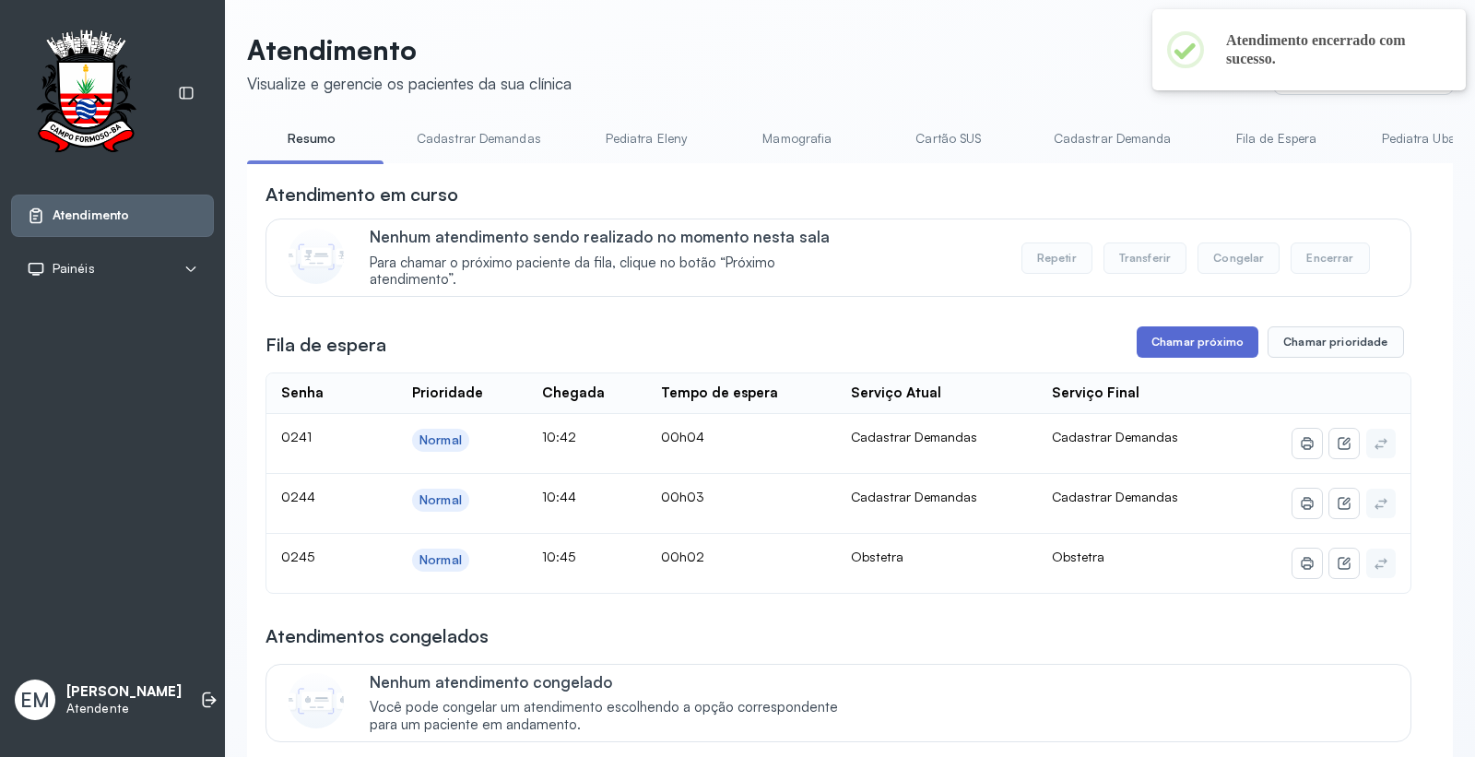
click at [1176, 348] on button "Chamar próximo" at bounding box center [1198, 341] width 122 height 31
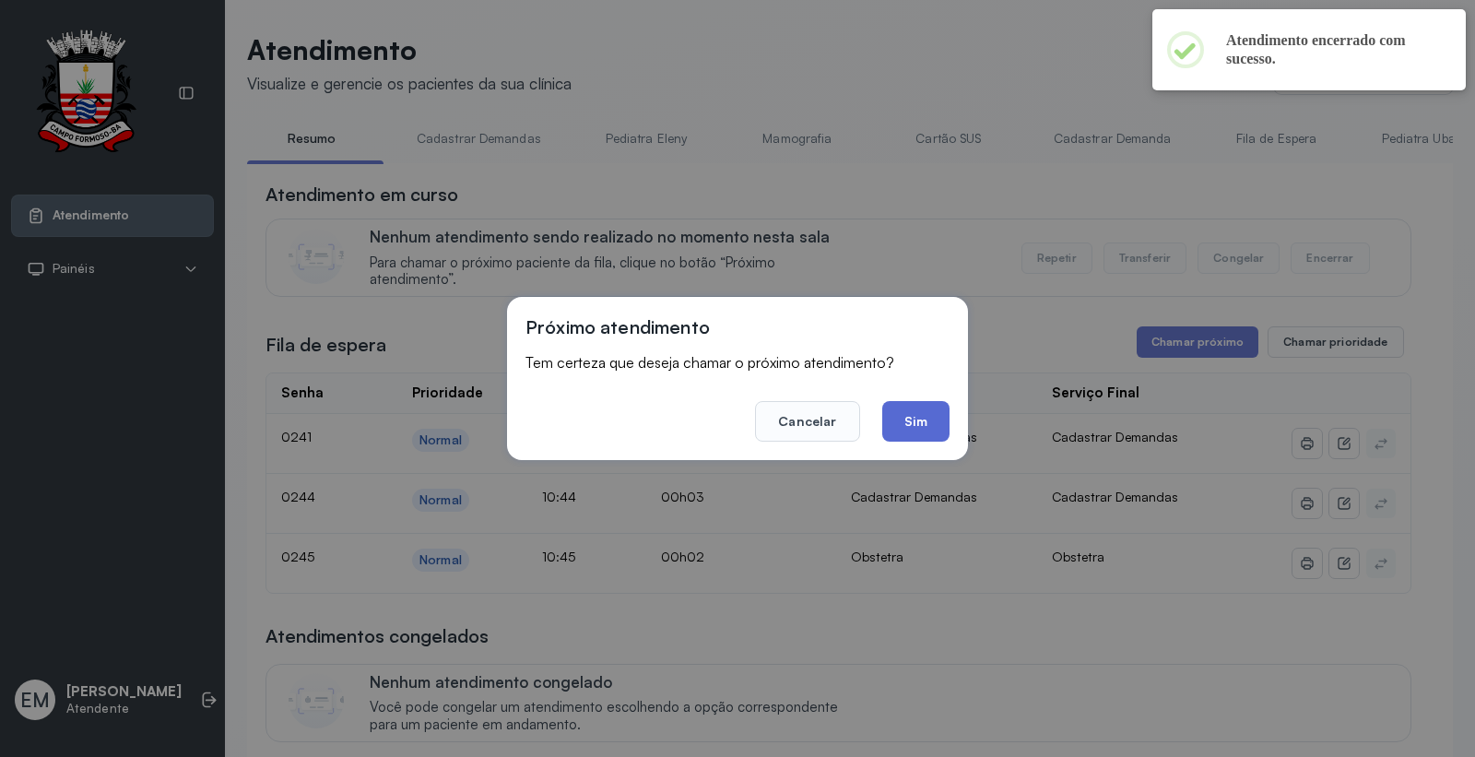
click at [946, 417] on button "Sim" at bounding box center [915, 421] width 67 height 41
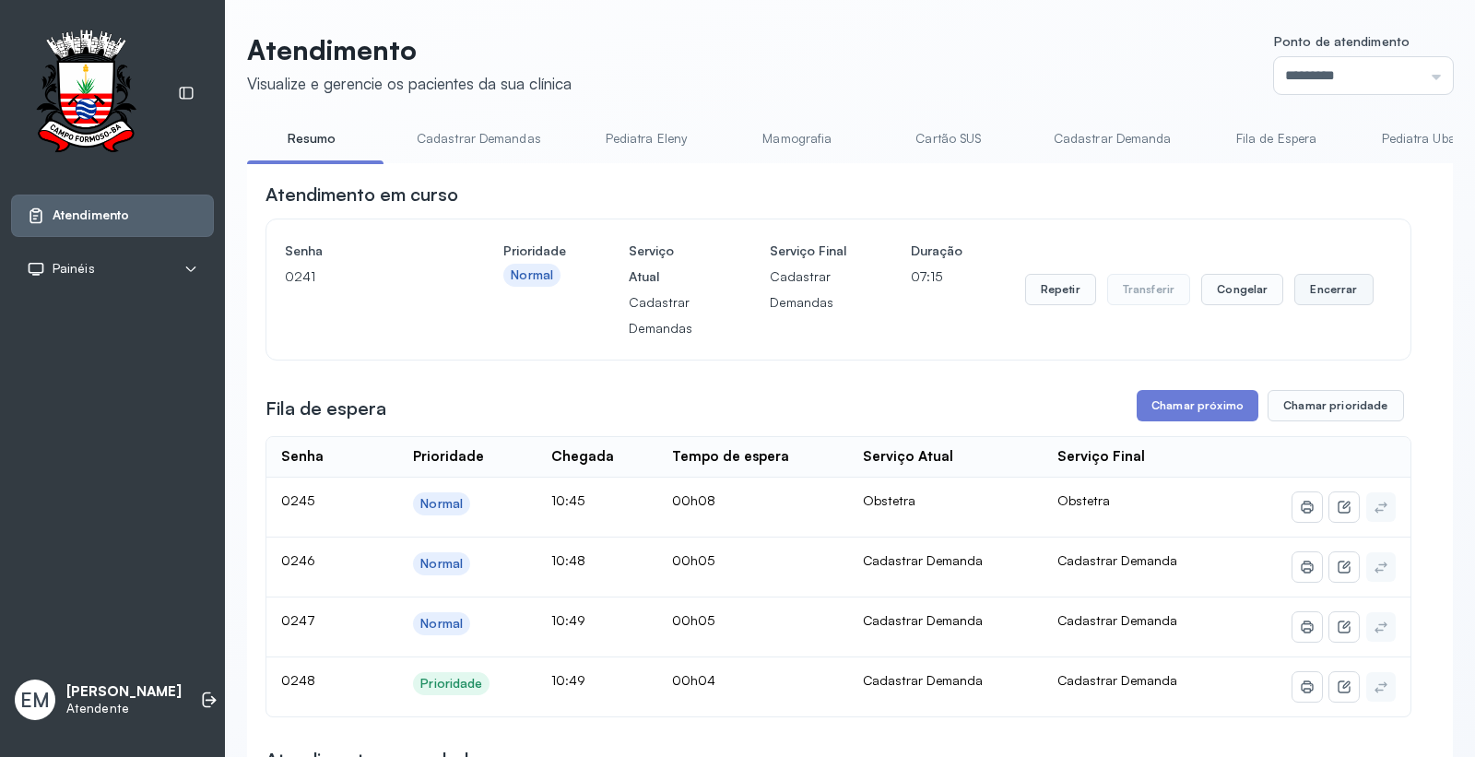
click at [1295, 283] on button "Encerrar" at bounding box center [1334, 289] width 78 height 31
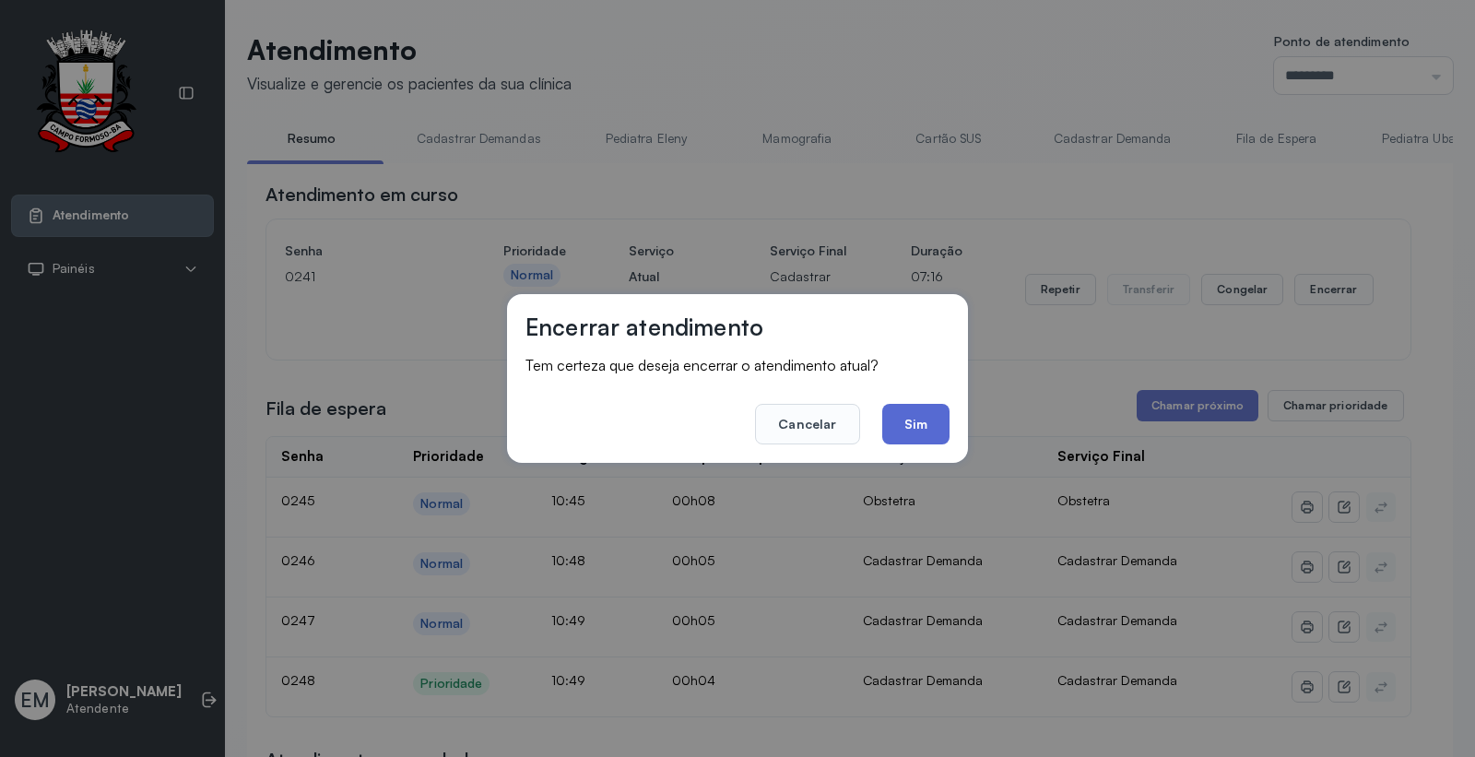
click at [913, 425] on button "Sim" at bounding box center [915, 424] width 67 height 41
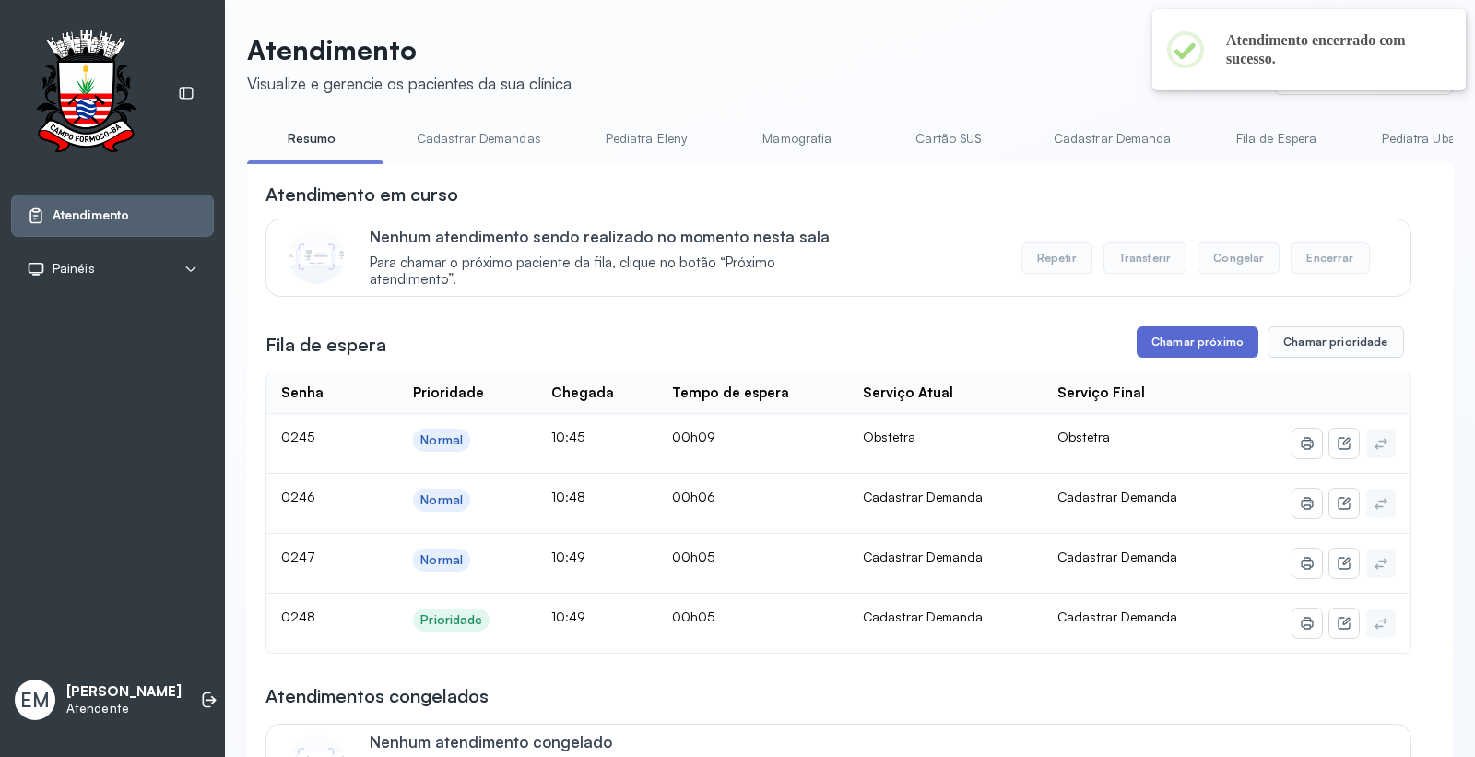
click at [1166, 355] on button "Chamar próximo" at bounding box center [1198, 341] width 122 height 31
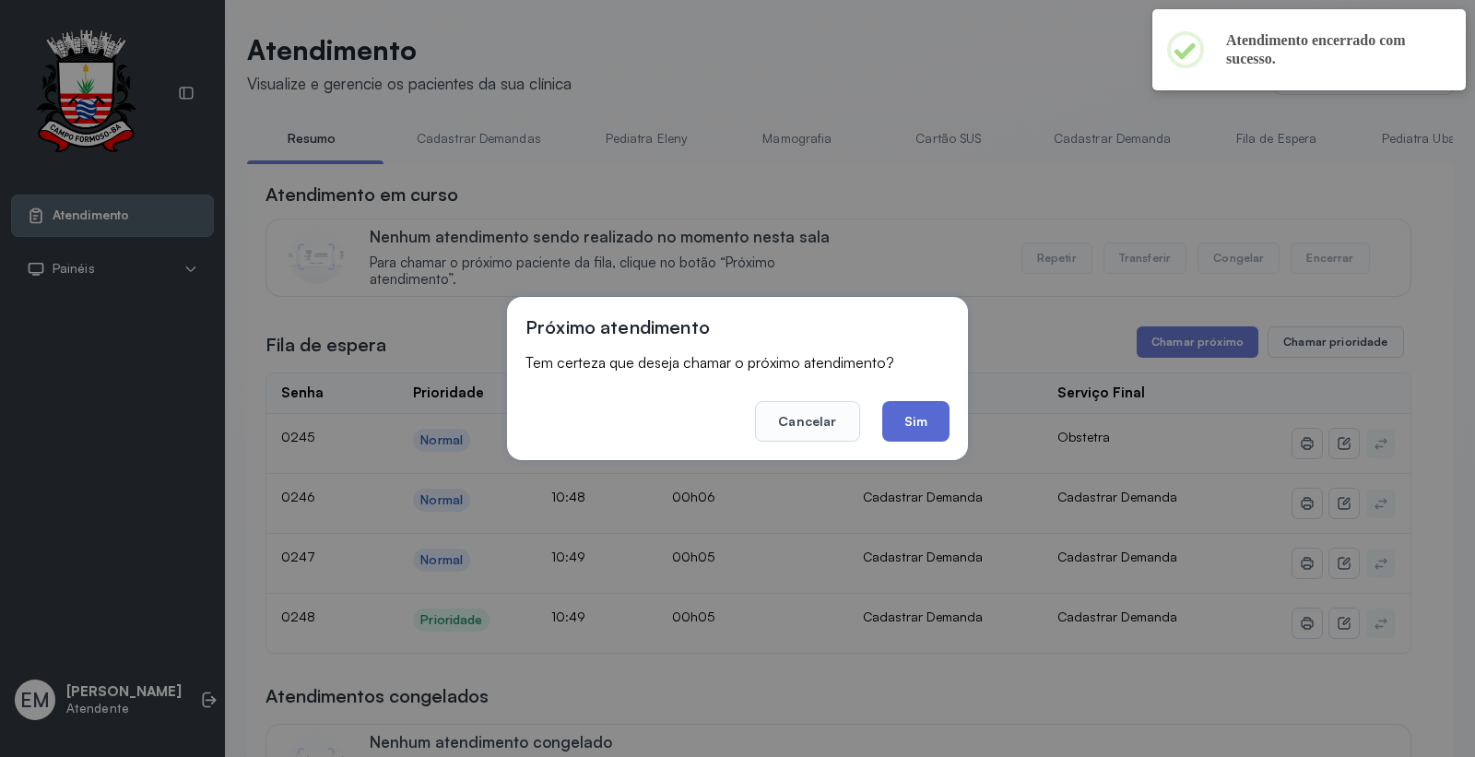
click at [917, 401] on button "Sim" at bounding box center [915, 421] width 67 height 41
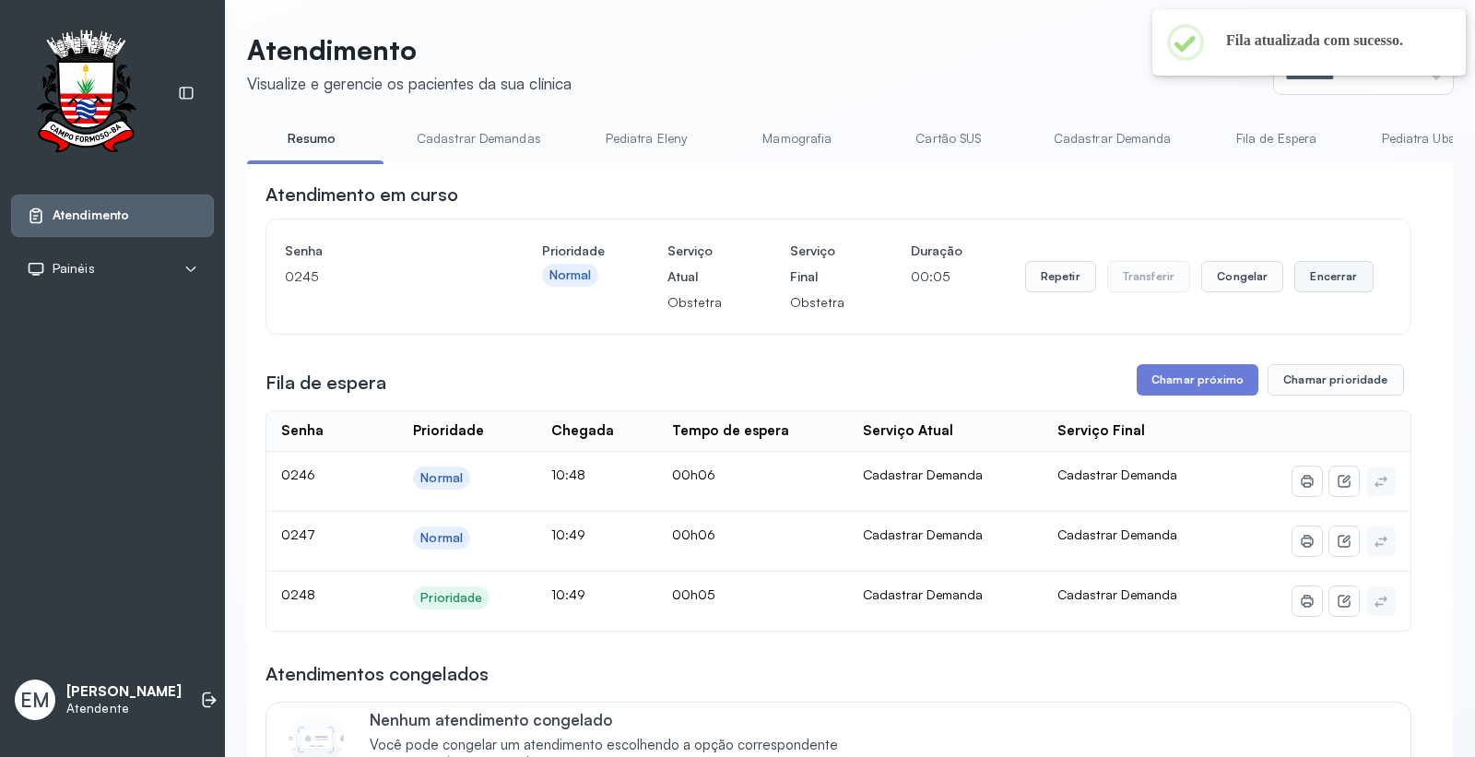
click at [1321, 271] on button "Encerrar" at bounding box center [1334, 276] width 78 height 31
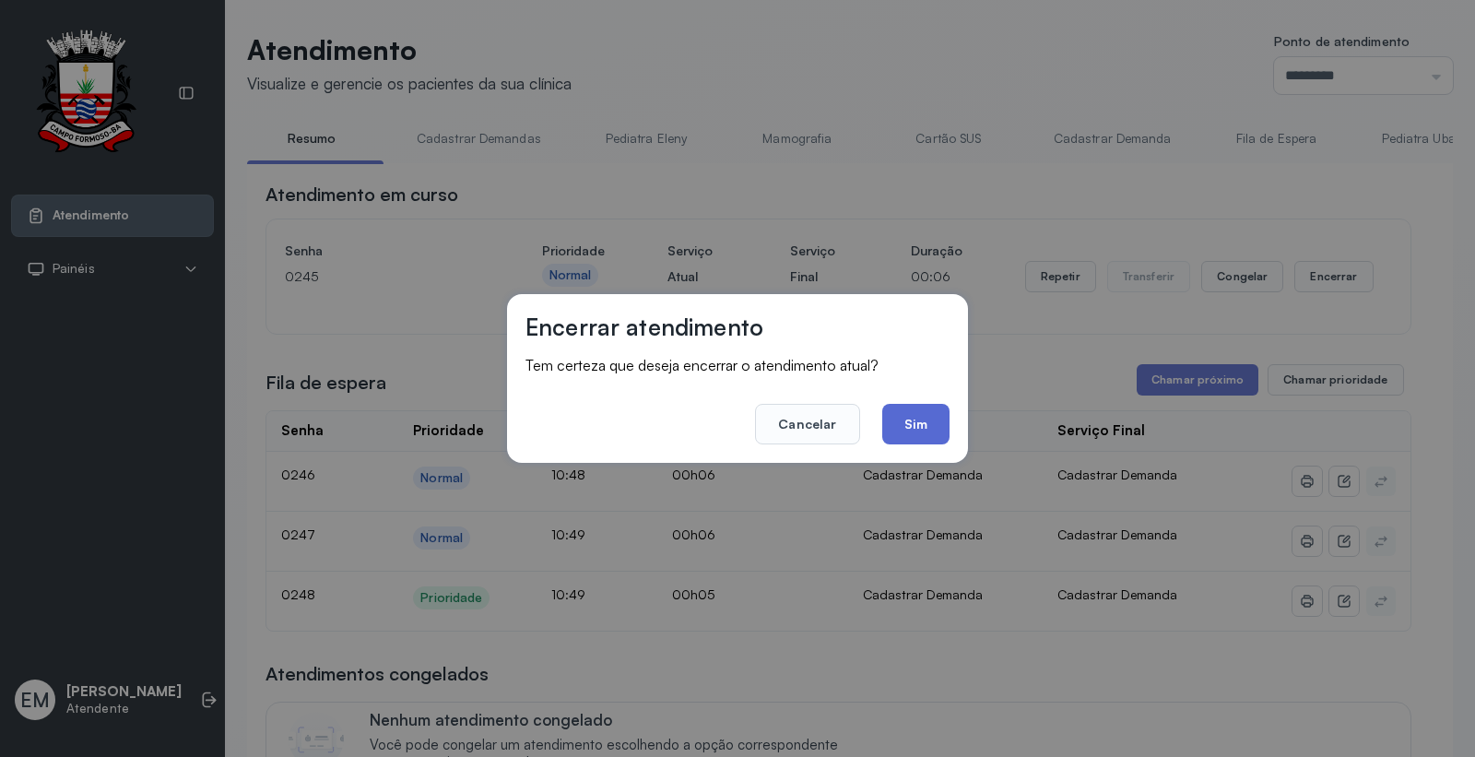
click at [923, 441] on button "Sim" at bounding box center [915, 424] width 67 height 41
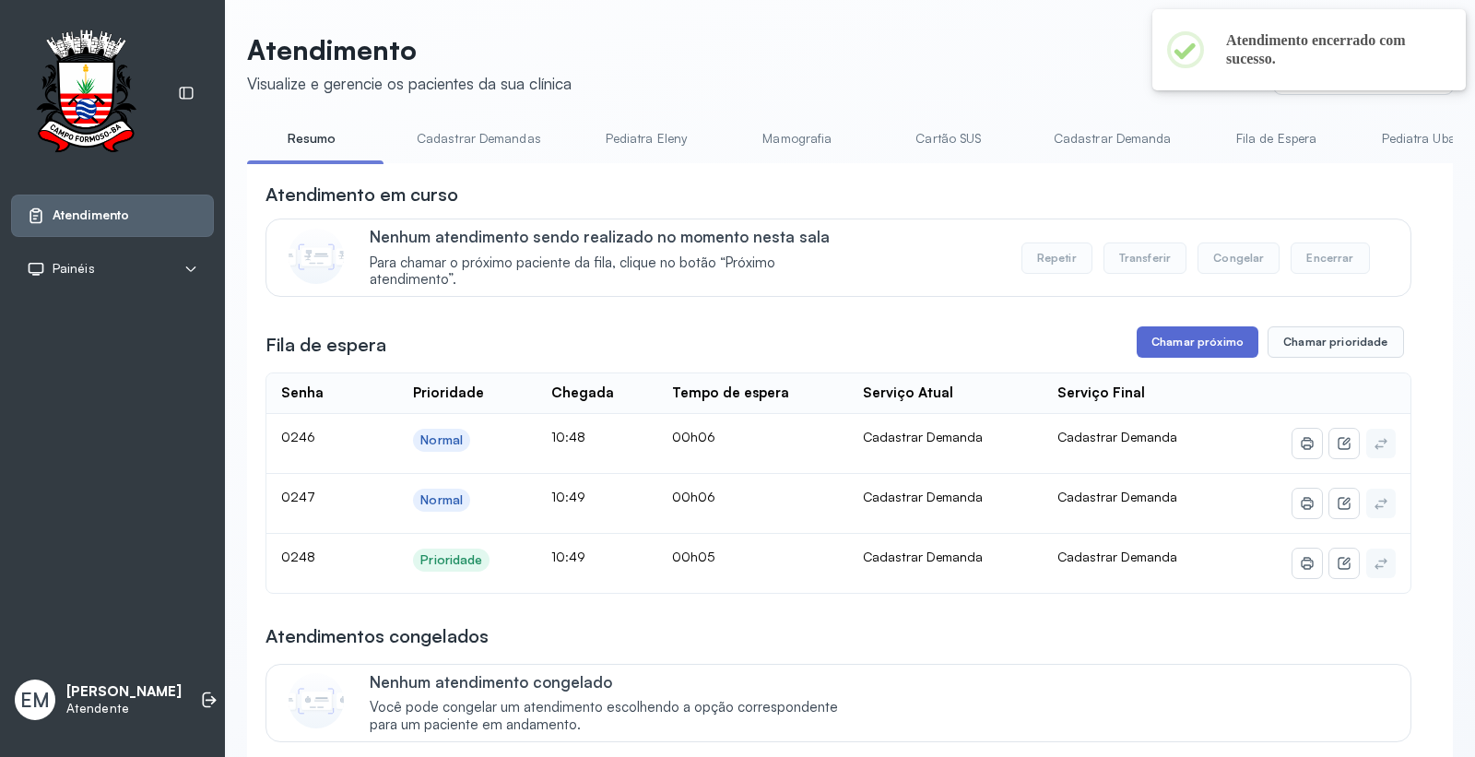
click at [1178, 336] on button "Chamar próximo" at bounding box center [1198, 341] width 122 height 31
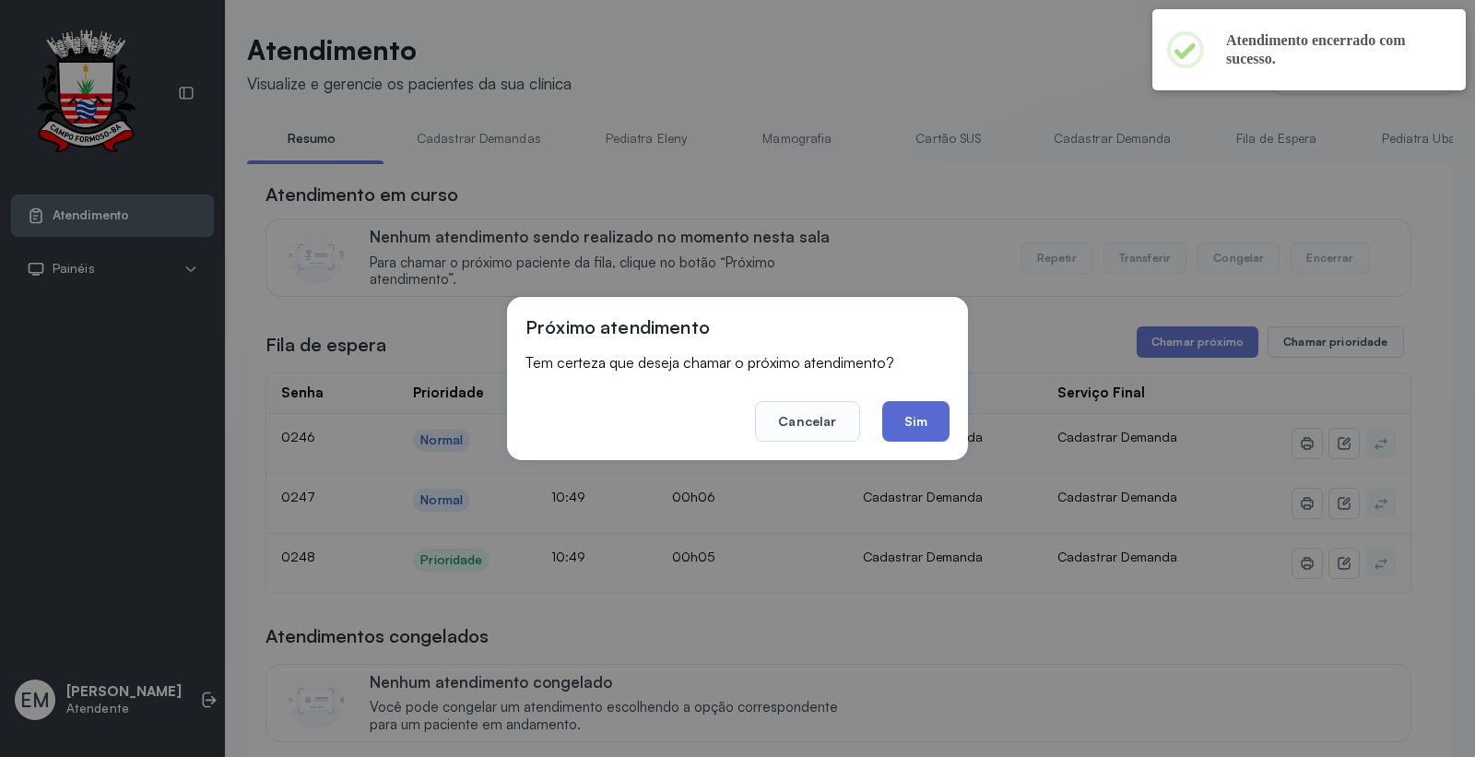
click at [922, 421] on button "Sim" at bounding box center [915, 421] width 67 height 41
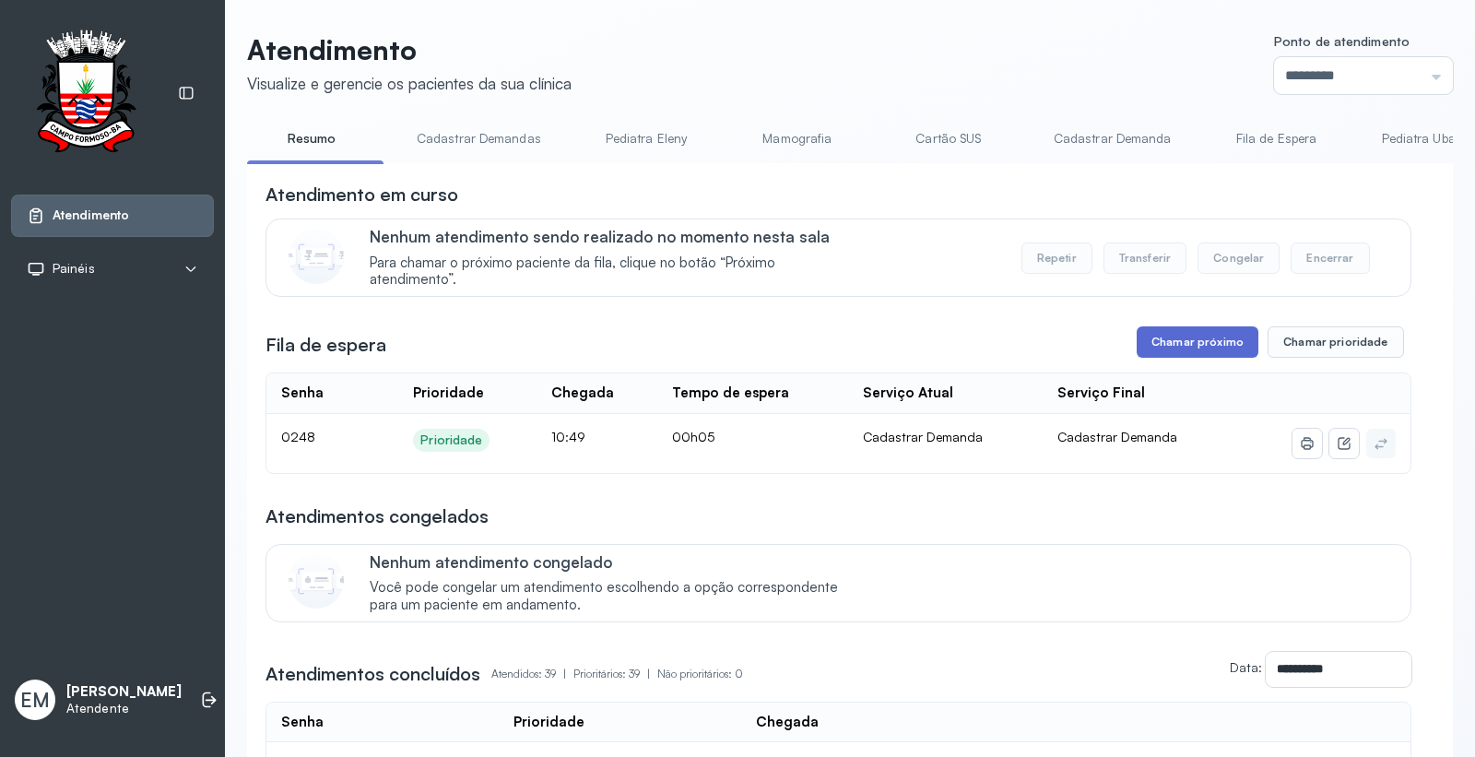
click at [1157, 345] on button "Chamar próximo" at bounding box center [1198, 341] width 122 height 31
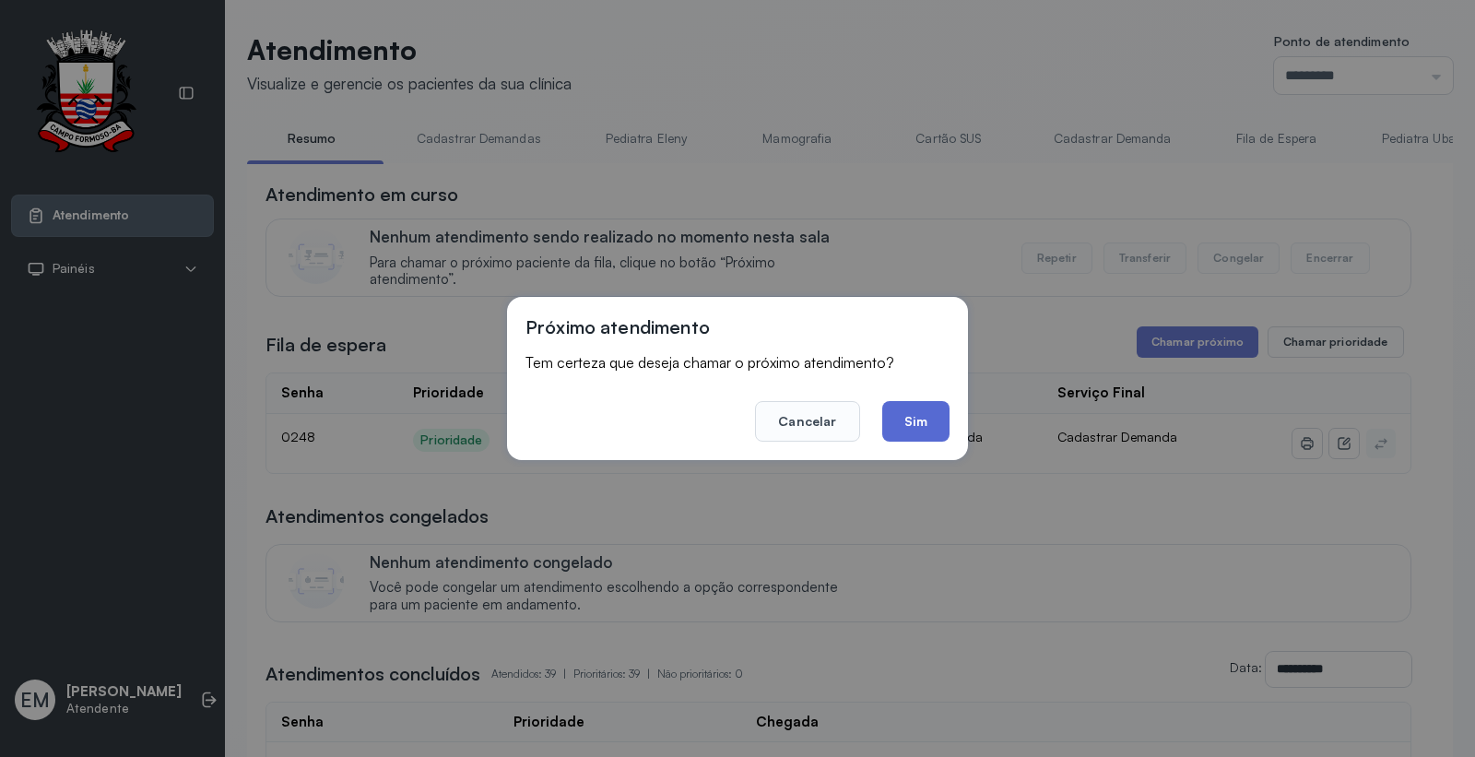
click at [931, 412] on button "Sim" at bounding box center [915, 421] width 67 height 41
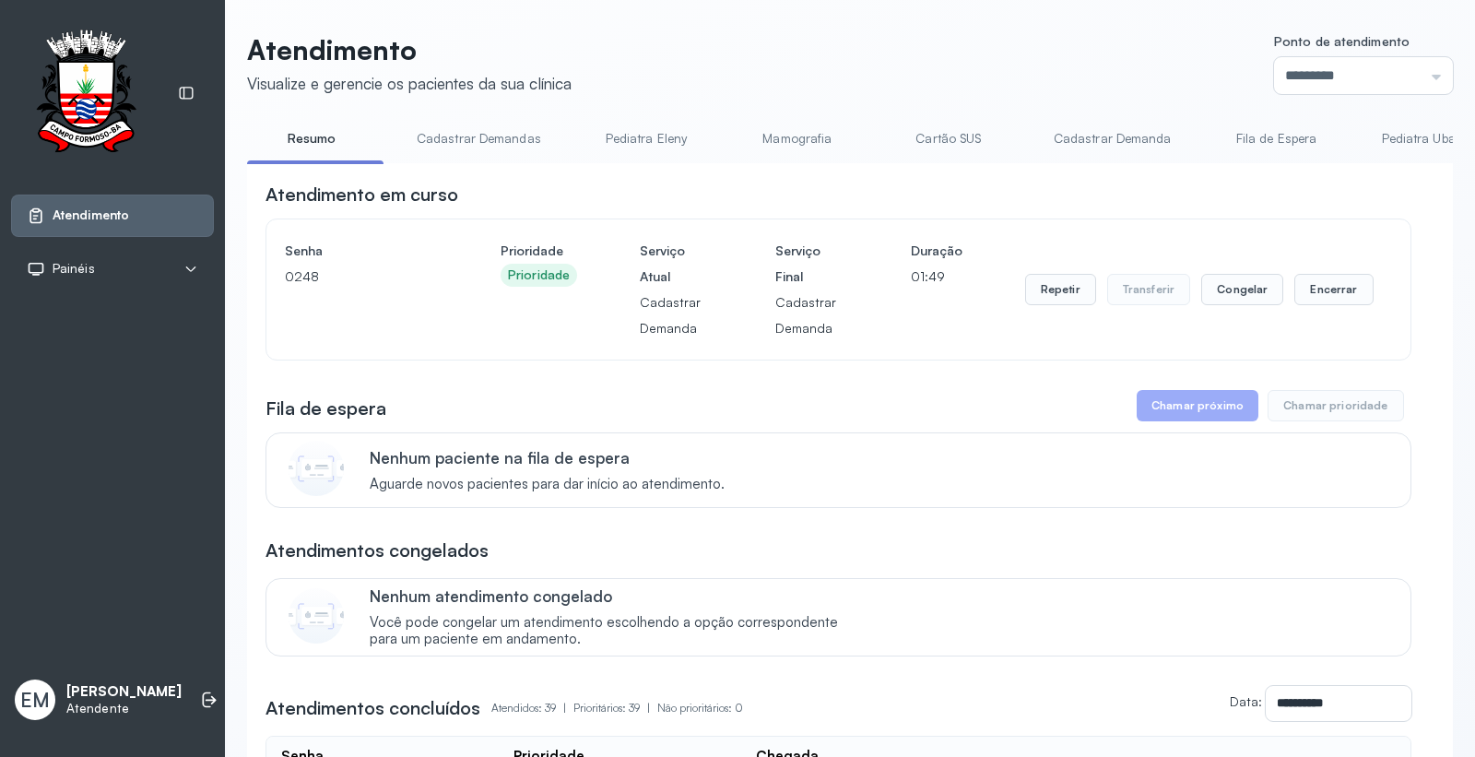
click at [895, 136] on link "Cartão SUS" at bounding box center [948, 139] width 129 height 30
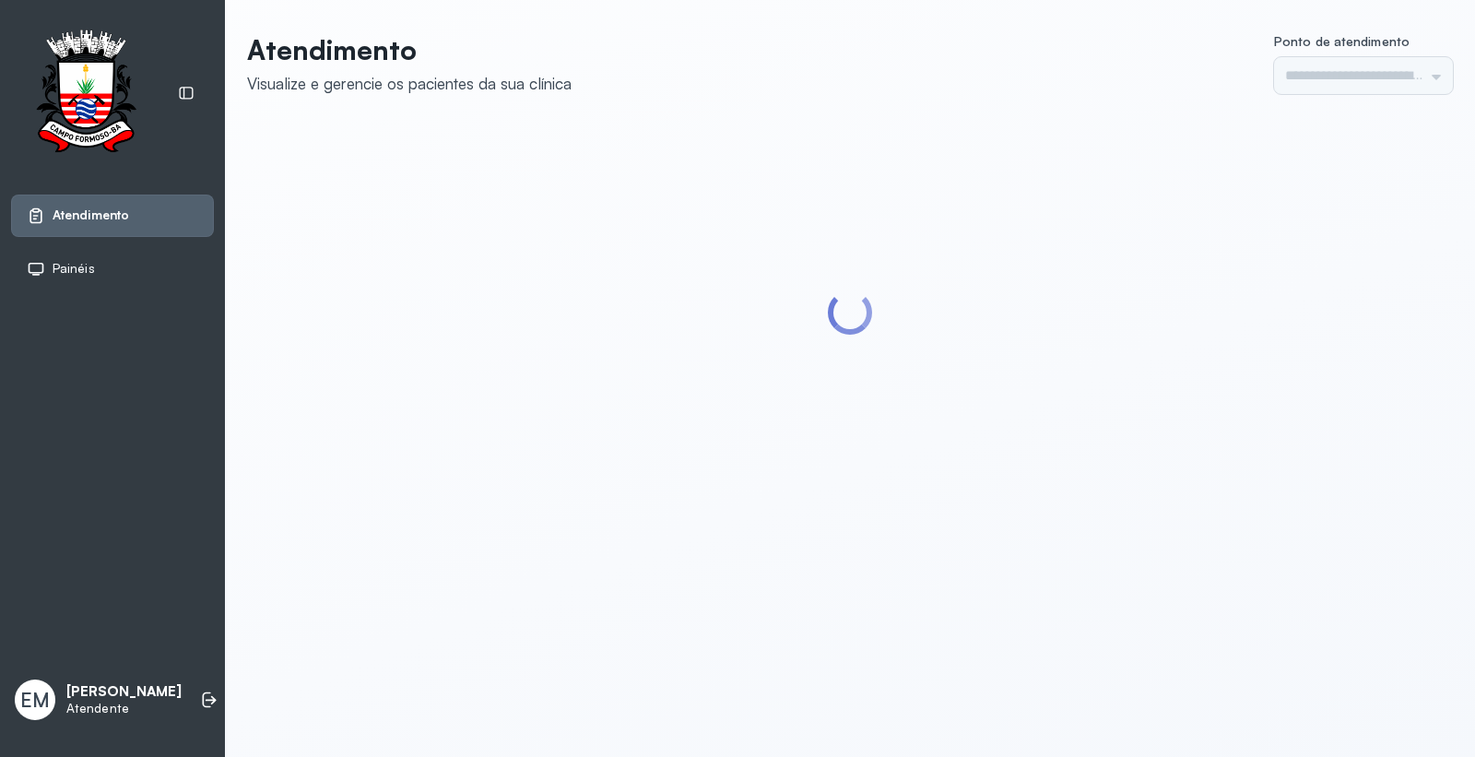
type input "*********"
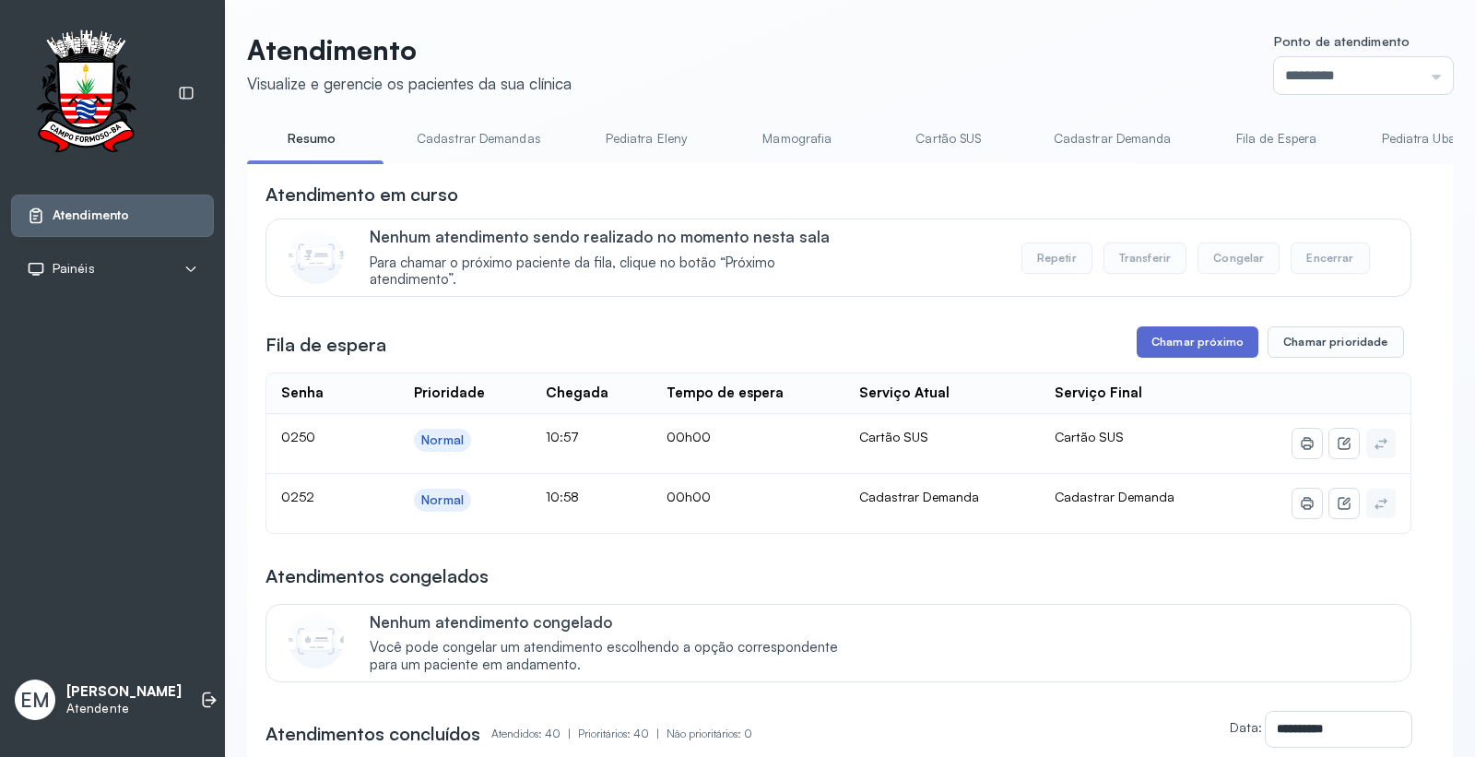
click at [1180, 346] on button "Chamar próximo" at bounding box center [1198, 341] width 122 height 31
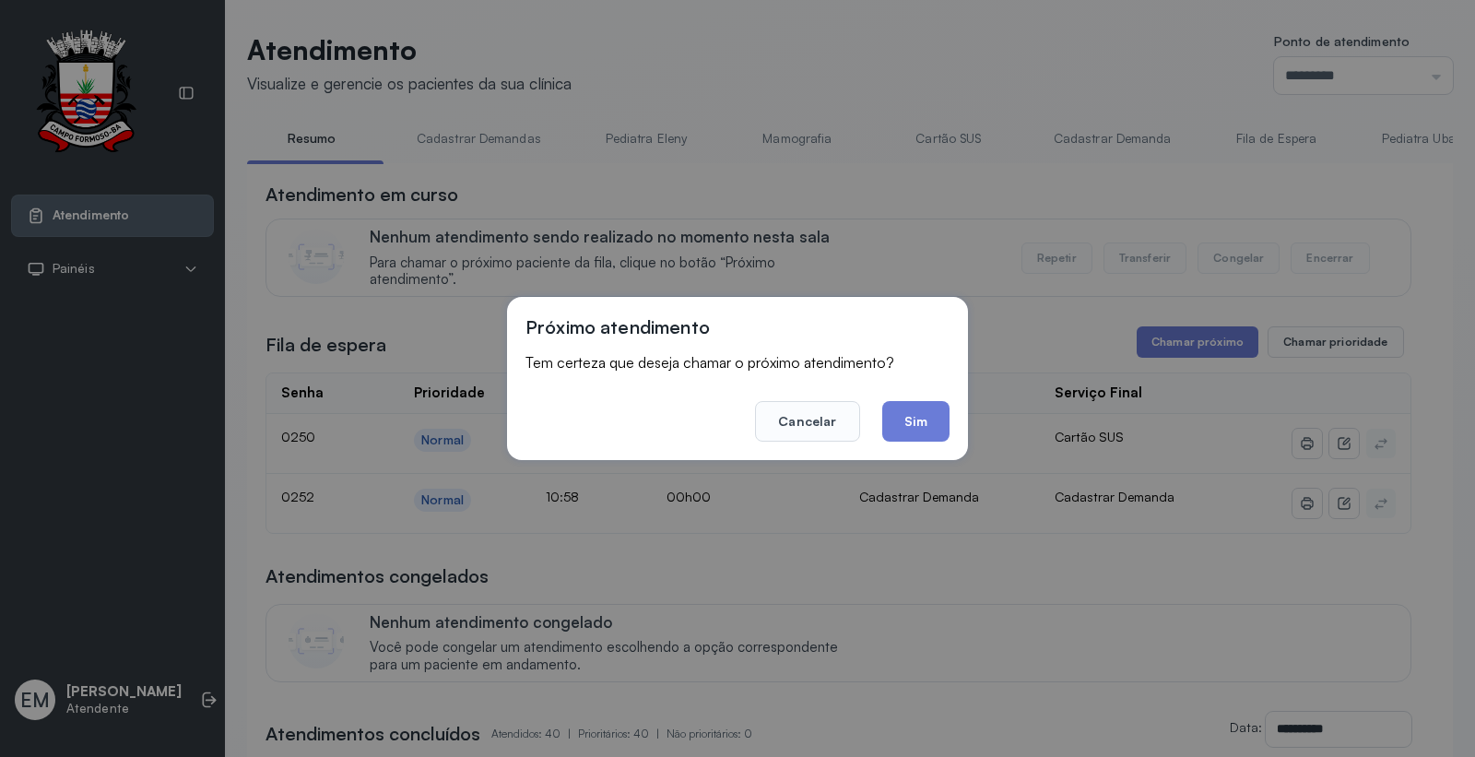
click at [946, 432] on button "Sim" at bounding box center [915, 421] width 67 height 41
